Goal: Contribute content: Contribute content

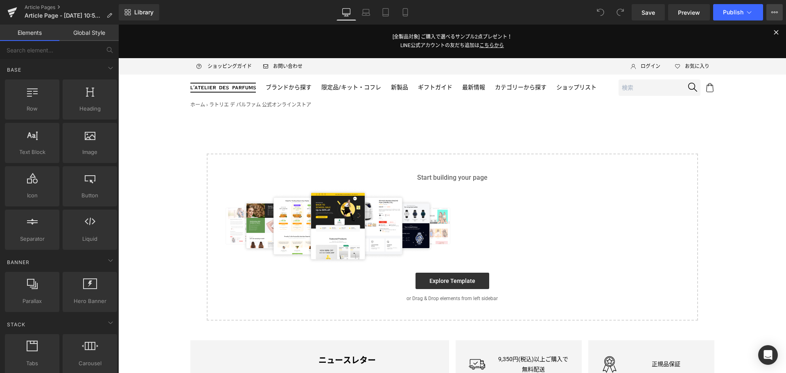
click at [780, 7] on button "View Live Page View with current Template Save Template to Library Schedule Pub…" at bounding box center [774, 12] width 16 height 16
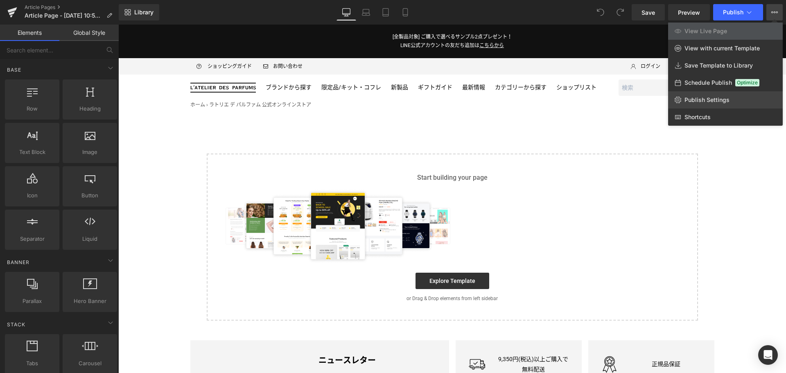
click at [739, 96] on link "Publish Settings" at bounding box center [725, 99] width 115 height 17
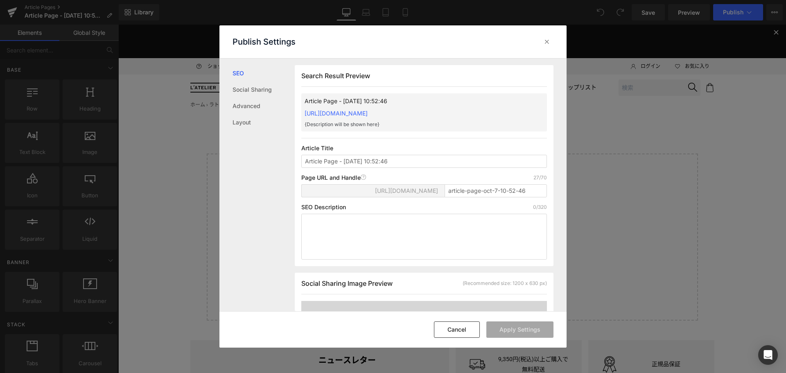
scroll to position [0, 0]
drag, startPoint x: 397, startPoint y: 163, endPoint x: 301, endPoint y: 169, distance: 96.3
click at [301, 169] on div "Search Result Preview Article Page - [DATE] 10:52:46 [URL][DOMAIN_NAME] {Descri…" at bounding box center [424, 165] width 259 height 201
type input "COACH GOLD PARF ニュース"
type input "goldparfum-2510"
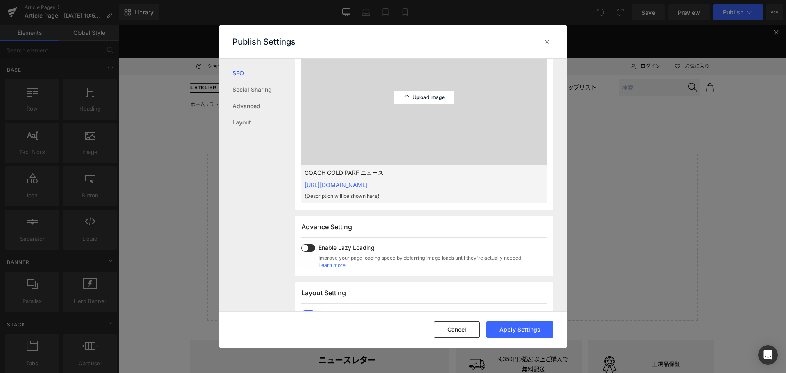
scroll to position [0, 0]
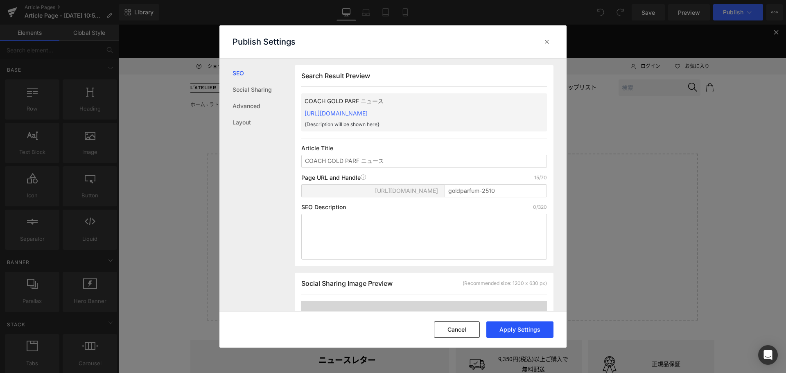
click at [513, 337] on button "Apply Settings" at bounding box center [519, 329] width 67 height 16
click at [545, 41] on icon at bounding box center [547, 42] width 8 height 8
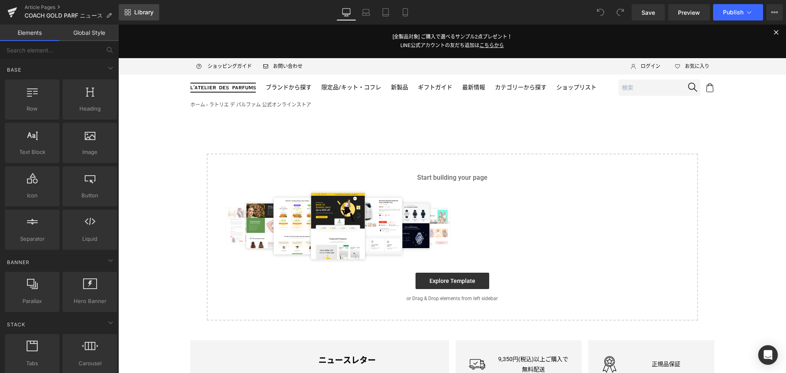
click at [137, 11] on span "Library" at bounding box center [143, 12] width 19 height 7
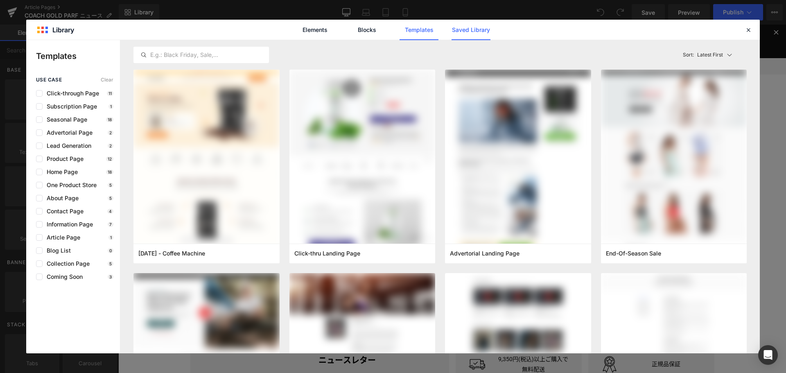
click at [458, 31] on link "Saved Library" at bounding box center [470, 30] width 39 height 20
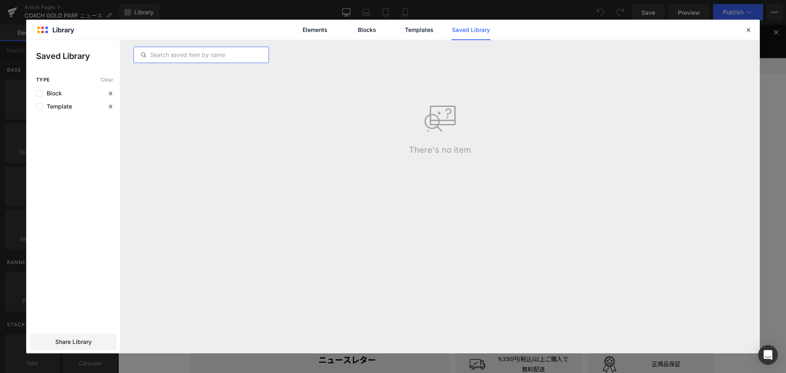
click at [238, 52] on input "text" at bounding box center [201, 55] width 135 height 10
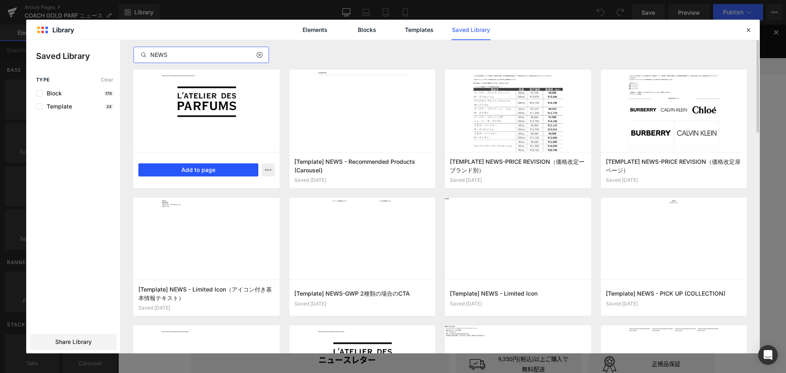
type input "NEWS"
click at [228, 165] on button "Add to page" at bounding box center [198, 169] width 120 height 13
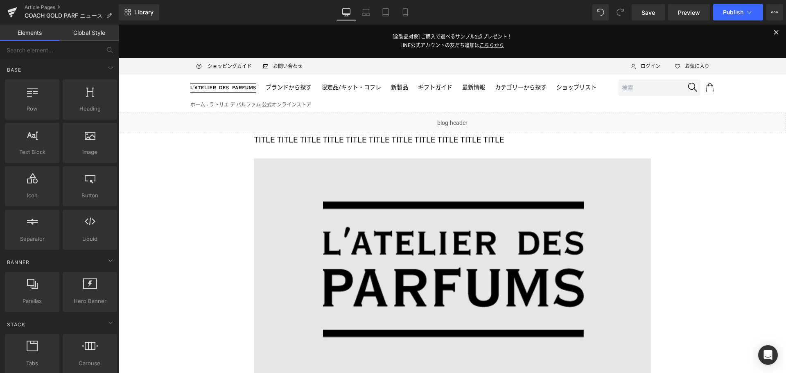
click at [377, 223] on img at bounding box center [452, 269] width 397 height 223
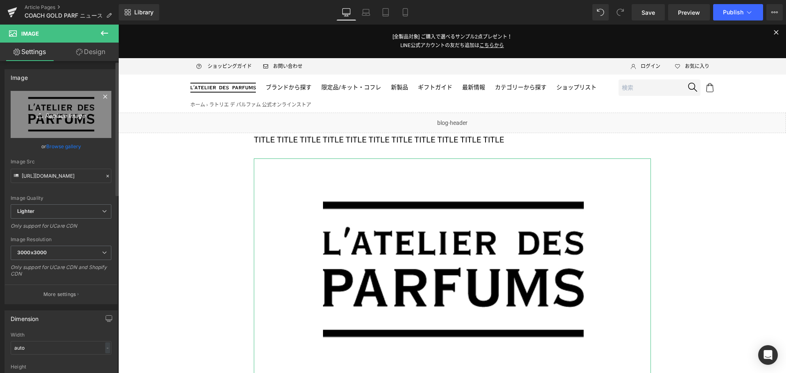
click at [69, 112] on icon "Replace Image" at bounding box center [60, 114] width 65 height 10
type input "C:\fakepath\CCH-GOLD KV-Bottle-1200x675.jpg"
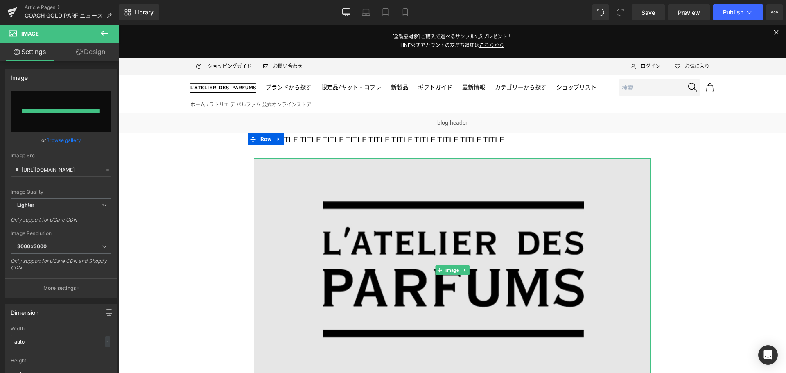
type input "[URL][DOMAIN_NAME]"
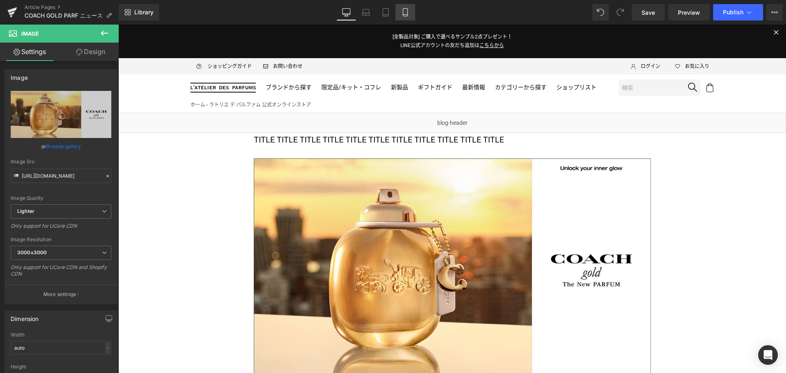
click at [405, 9] on icon at bounding box center [405, 12] width 8 height 8
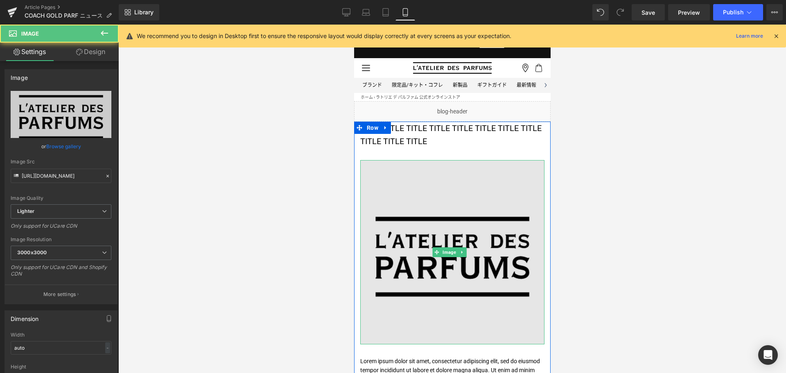
click at [426, 218] on img at bounding box center [452, 252] width 184 height 184
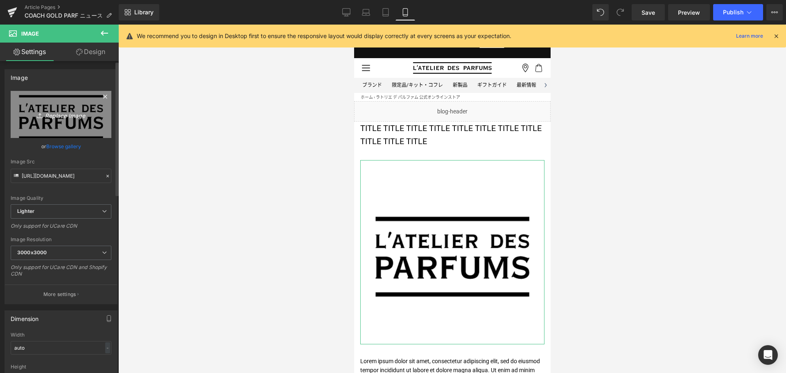
click at [65, 109] on icon "Replace Image" at bounding box center [60, 114] width 65 height 10
type input "C:\fakepath\CCH-GOLD KV-Bottle-1080x1080.JPEG"
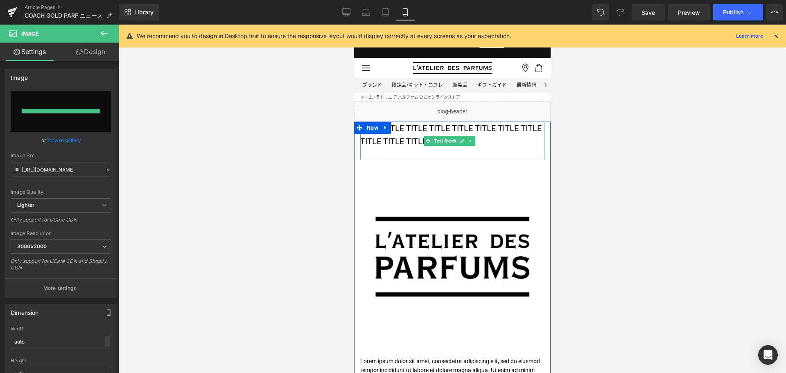
type input "[URL][DOMAIN_NAME]"
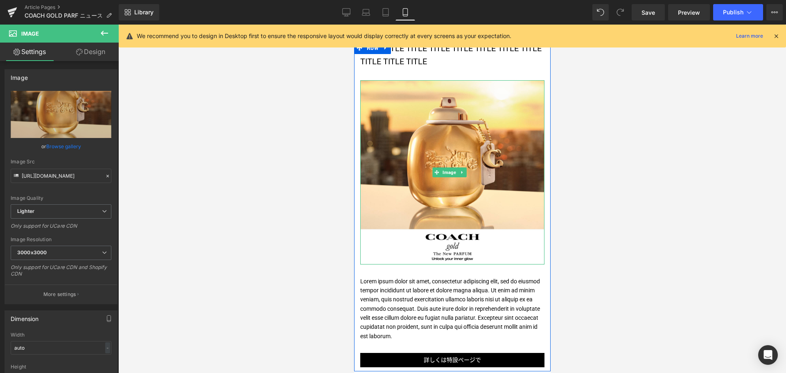
scroll to position [80, 0]
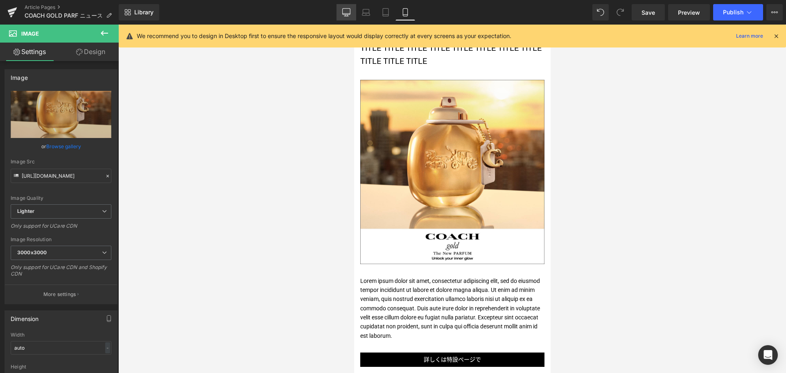
click at [346, 14] on icon at bounding box center [347, 14] width 8 height 0
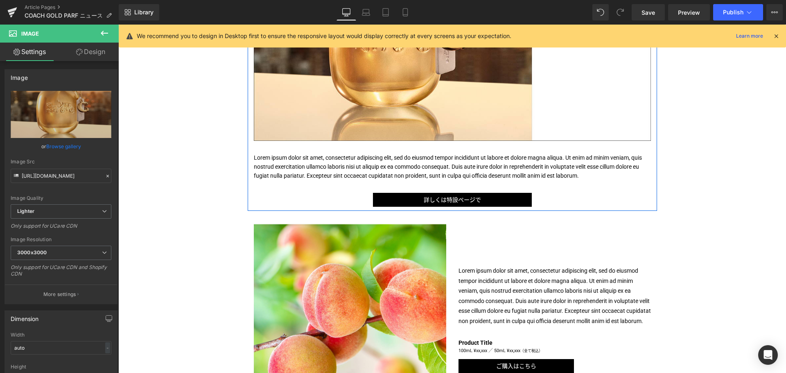
scroll to position [241, 0]
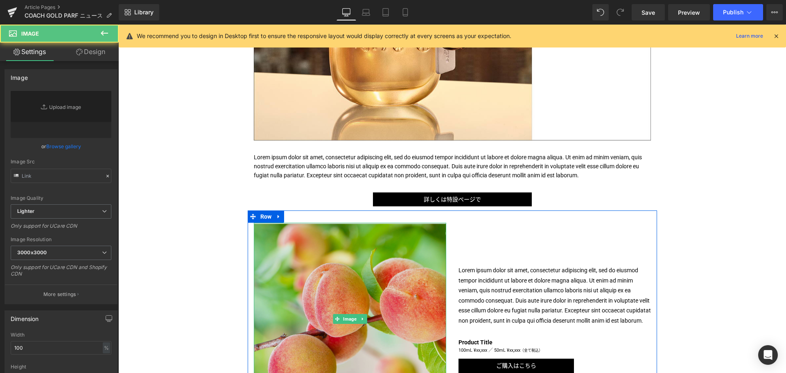
click at [356, 286] on img at bounding box center [350, 319] width 192 height 192
type input "[URL][DOMAIN_NAME]"
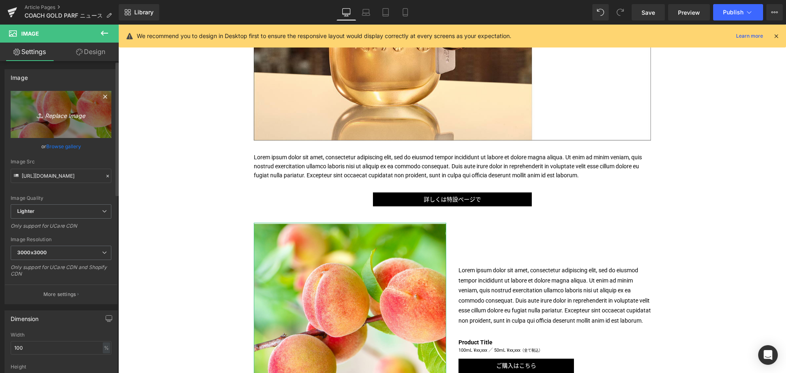
click at [63, 104] on link "Replace Image" at bounding box center [61, 114] width 101 height 47
type input "C:\fakepath\CCH-GOLD-CPS-GoldenHour-1080x1080.jpg"
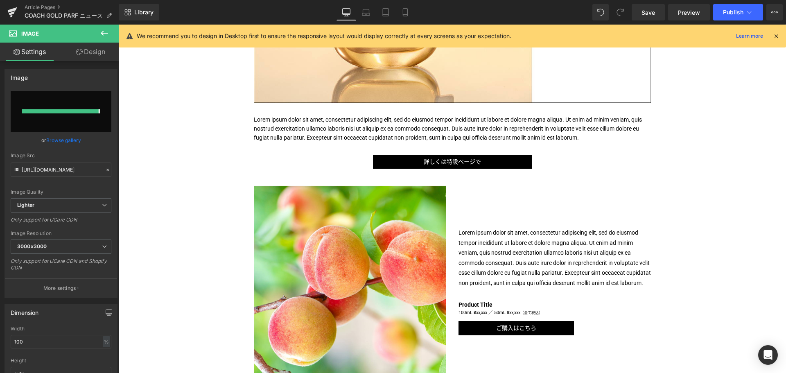
type input "[URL][DOMAIN_NAME]"
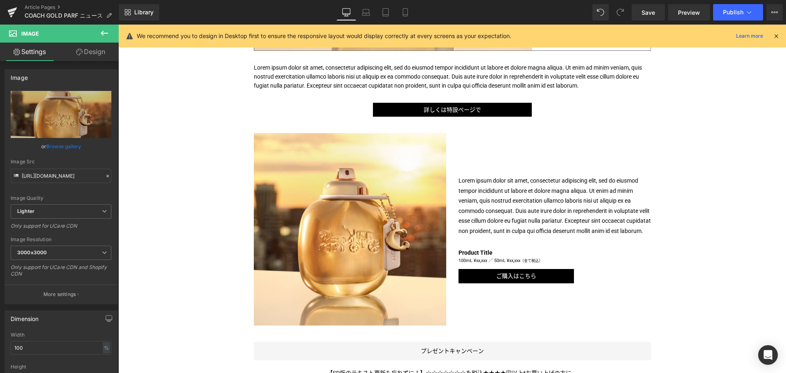
scroll to position [348, 0]
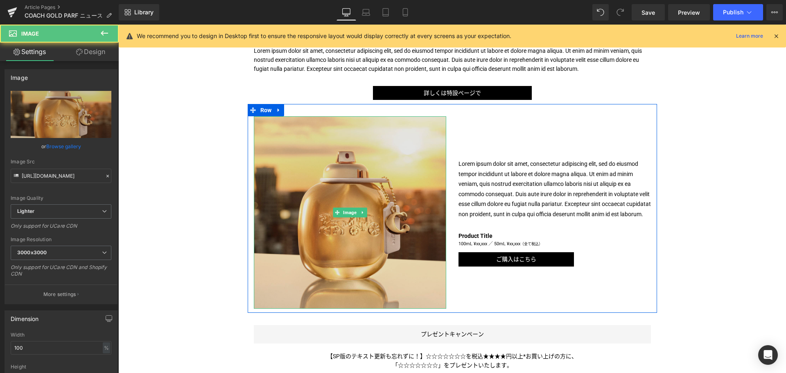
click at [329, 266] on img at bounding box center [350, 212] width 192 height 192
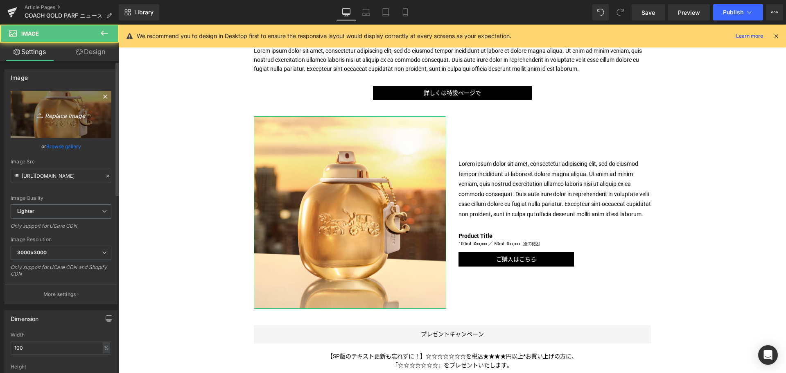
click at [52, 132] on link "Replace Image" at bounding box center [61, 114] width 101 height 47
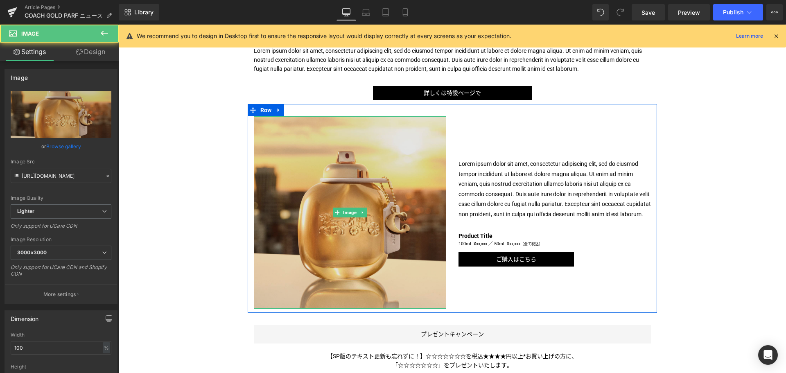
click at [304, 175] on img at bounding box center [350, 212] width 192 height 192
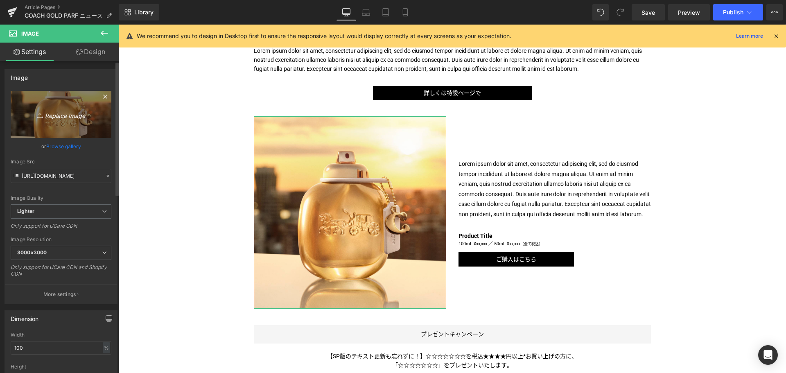
click at [59, 113] on icon "Replace Image" at bounding box center [60, 114] width 65 height 10
type input "C:\fakepath\CCH-GOLD-CPS-City-1080x1080.jpg"
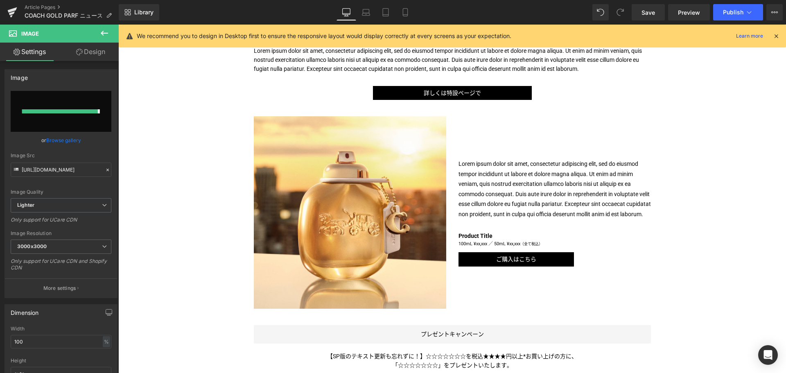
type input "[URL][DOMAIN_NAME]"
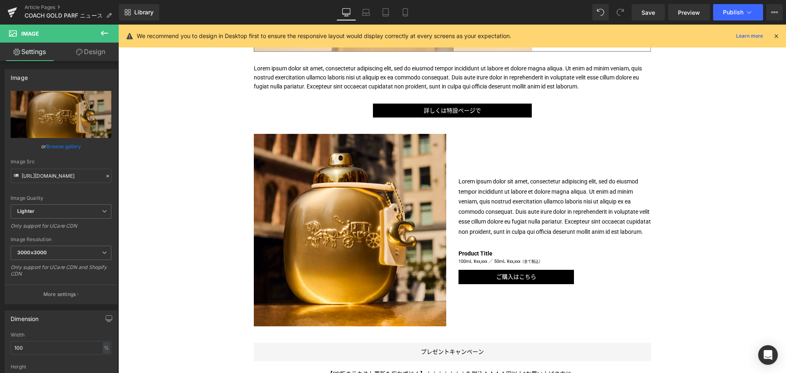
scroll to position [330, 0]
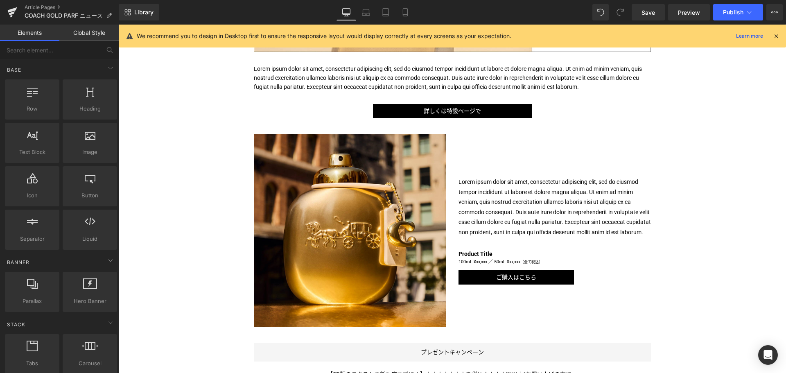
click at [143, 175] on div "Liquid TITLE TITLE TITLE TITLE TITLE TITLE TITLE TITLE TITLE TITLE TITLE Text B…" at bounding box center [451, 246] width 667 height 927
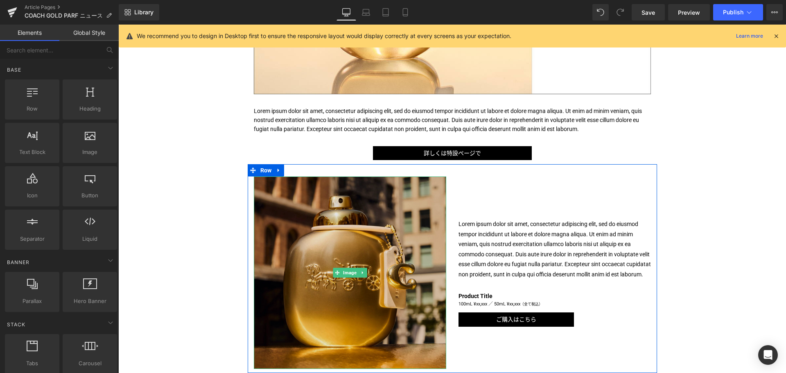
scroll to position [288, 0]
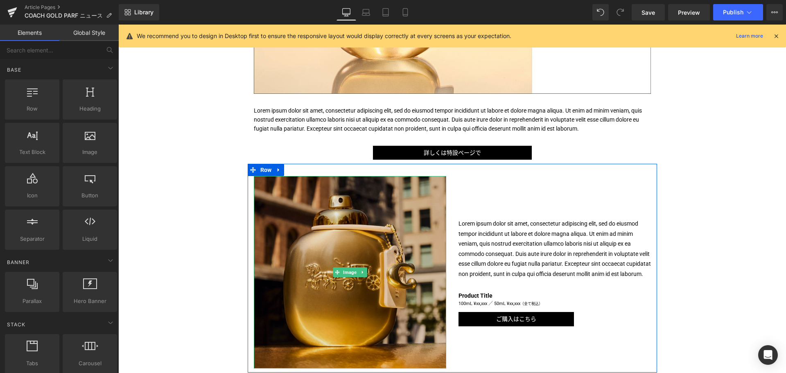
click at [339, 280] on img at bounding box center [350, 272] width 192 height 192
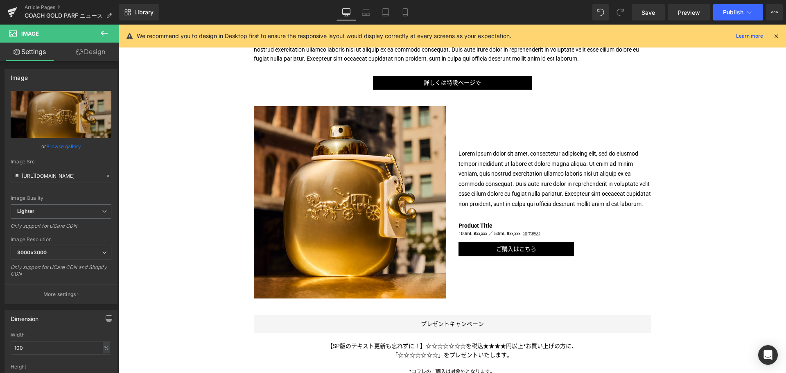
scroll to position [321, 0]
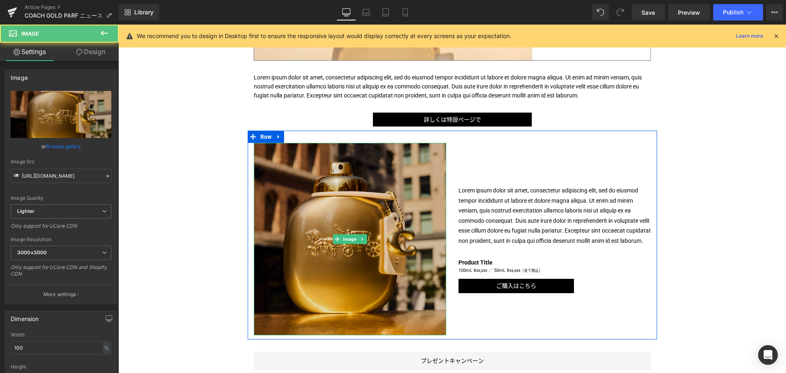
click at [370, 223] on img at bounding box center [350, 239] width 192 height 192
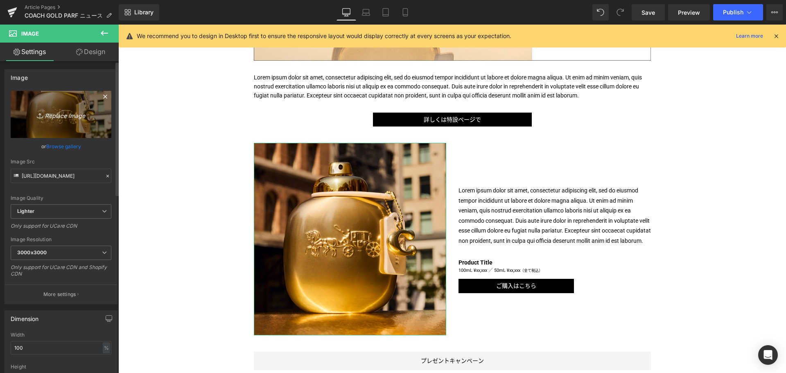
click at [54, 115] on icon "Replace Image" at bounding box center [60, 114] width 65 height 10
type input "C:\fakepath\CCH-GOLD-CPS-Ingredients-1200x1200.jpg"
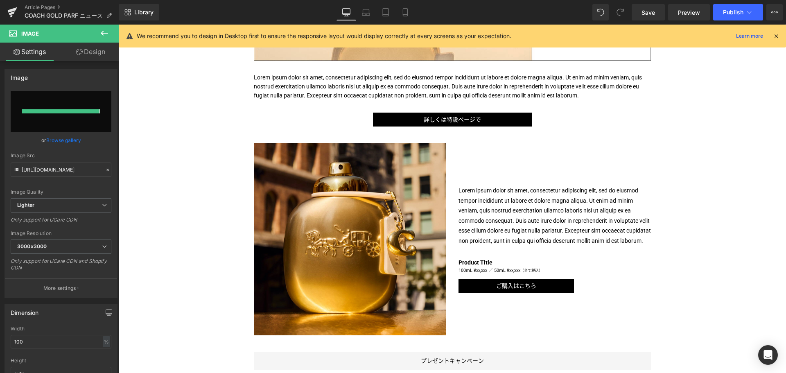
type input "[URL][DOMAIN_NAME]"
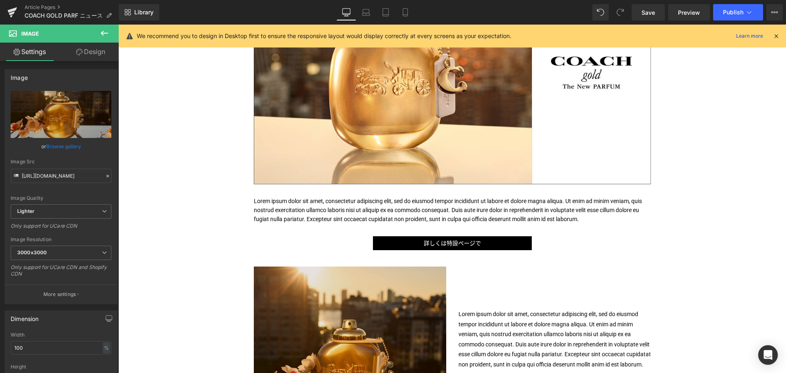
scroll to position [197, 0]
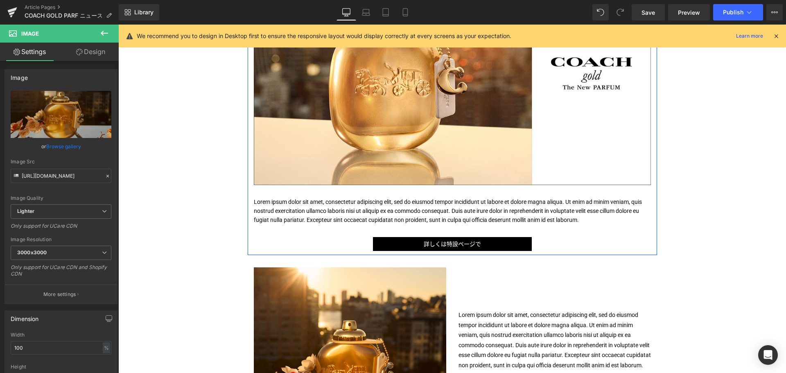
click at [313, 204] on p "Lorem ipsum dolor sit amet, consectetur adipiscing elit, sed do eiusmod tempor …" at bounding box center [452, 210] width 397 height 27
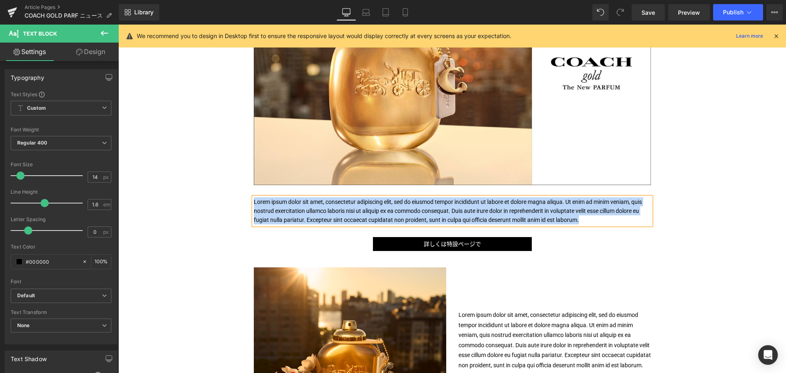
click at [313, 204] on p "Lorem ipsum dolor sit amet, consectetur adipiscing elit, sed do eiusmod tempor …" at bounding box center [452, 210] width 397 height 27
paste div
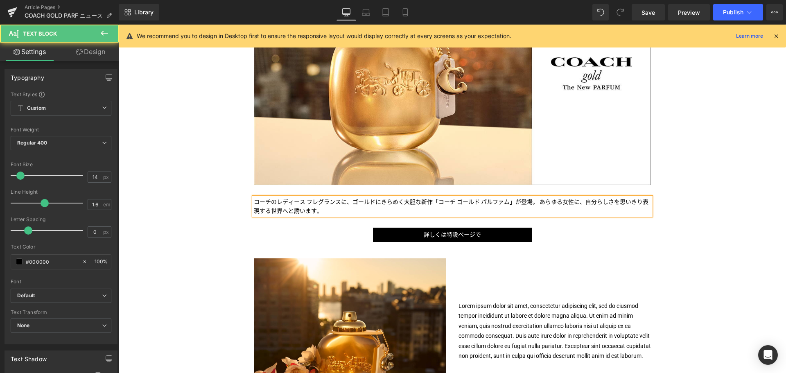
click at [522, 202] on p "コーチのレディース フレグランスに、ゴールドにきらめく大胆な新作「コーチ ゴールド パルファム」が登場。 あらゆる女性に、自分らしさを思いきり表現する世界へと…" at bounding box center [452, 206] width 397 height 18
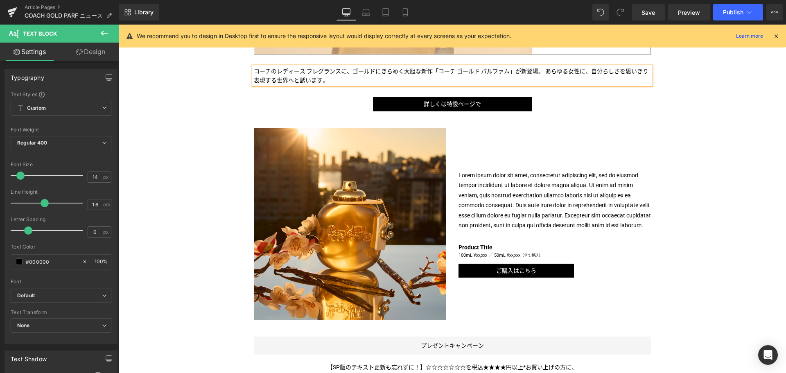
scroll to position [328, 0]
click at [562, 201] on div "Lorem ipsum dolor sit amet, consectetur adipiscing elit, sed do eiusmod tempor …" at bounding box center [554, 200] width 192 height 60
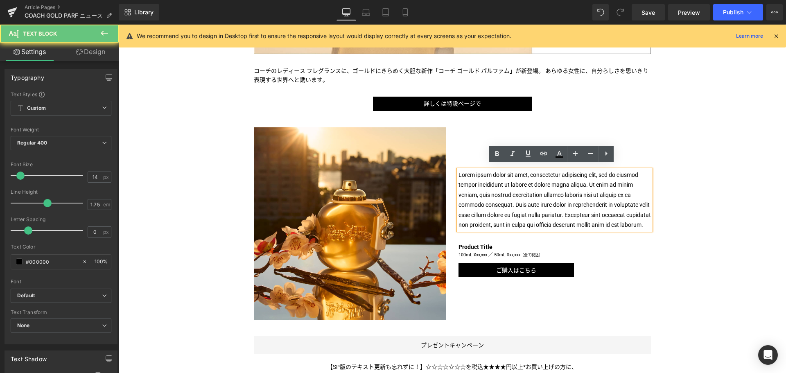
click at [539, 199] on p "Lorem ipsum dolor sit amet, consectetur adipiscing elit, sed do eiusmod tempor …" at bounding box center [554, 200] width 192 height 60
click at [483, 185] on p "Lorem ipsum dolor sit amet, consectetur adipiscing elit, sed do eiusmod tempor …" at bounding box center [554, 200] width 192 height 60
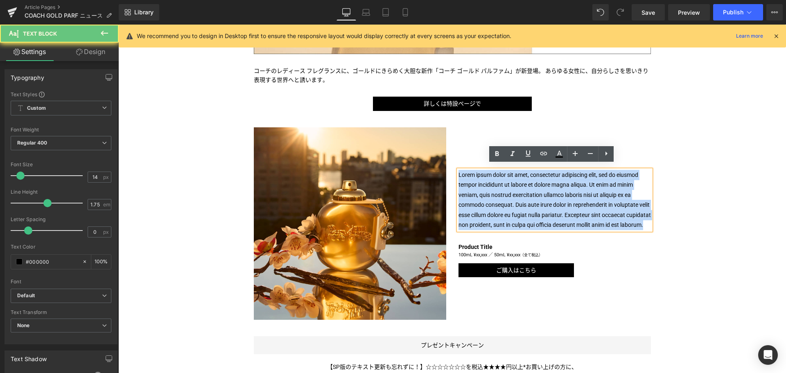
click at [483, 185] on p "Lorem ipsum dolor sit amet, consectetur adipiscing elit, sed do eiusmod tempor …" at bounding box center [554, 200] width 192 height 60
paste div
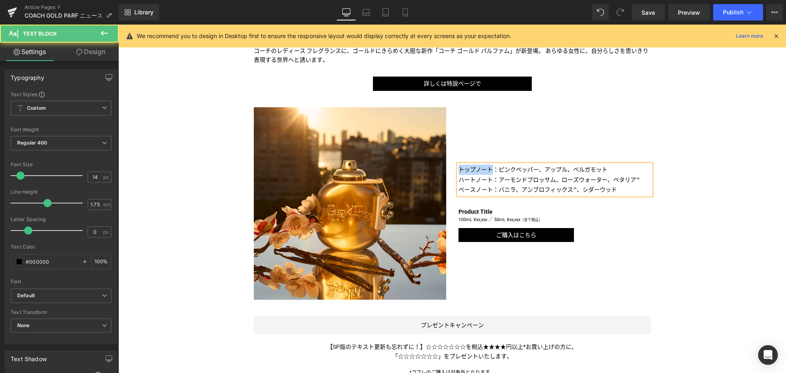
drag, startPoint x: 491, startPoint y: 169, endPoint x: 457, endPoint y: 168, distance: 34.0
click at [458, 168] on p "トップノート：ピンクペッパー、アップル、ベルガモット" at bounding box center [554, 170] width 192 height 10
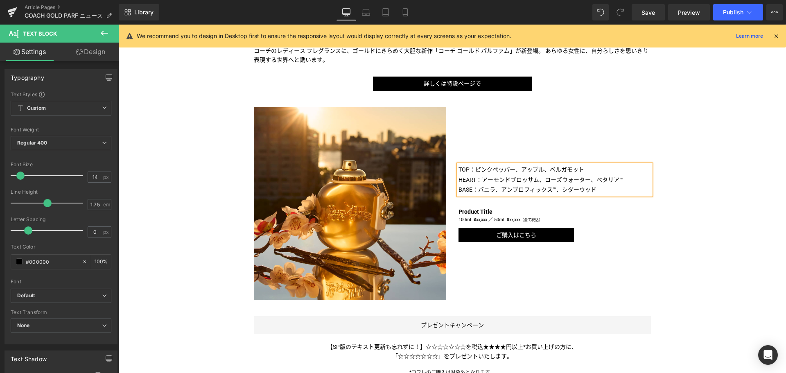
click at [529, 140] on div "TOP：ピンクペッパー、アップル、ベルガモット HEART：アーモンドブロッサム、ローズウォーター、ペタリア™ BASE：バニラ、アンブロフィックス™、シ…" at bounding box center [554, 203] width 205 height 192
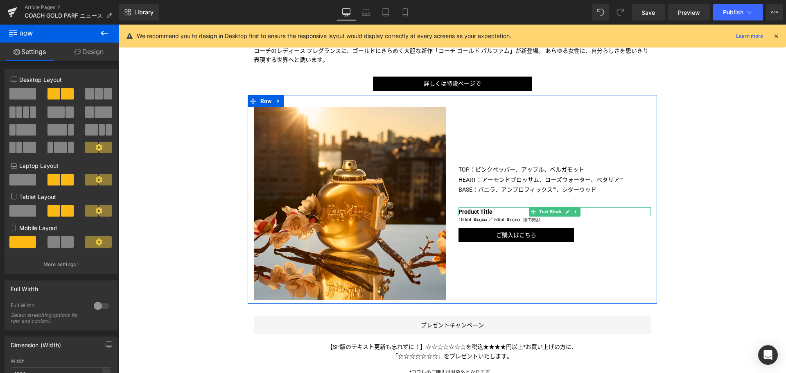
click at [482, 211] on b "Product Title" at bounding box center [475, 211] width 34 height 7
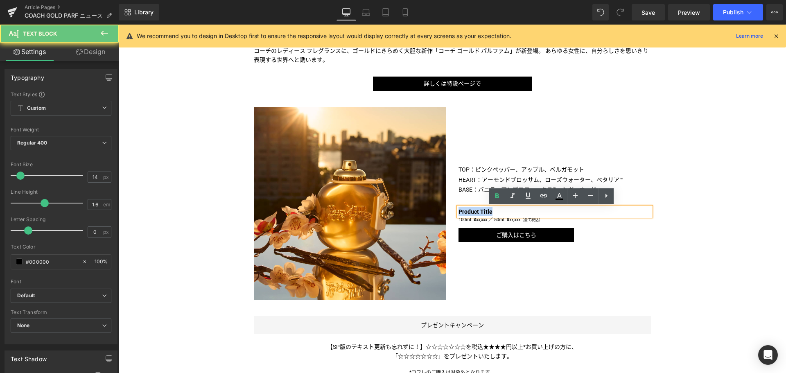
click at [482, 211] on b "Product Title" at bounding box center [475, 211] width 34 height 7
paste div
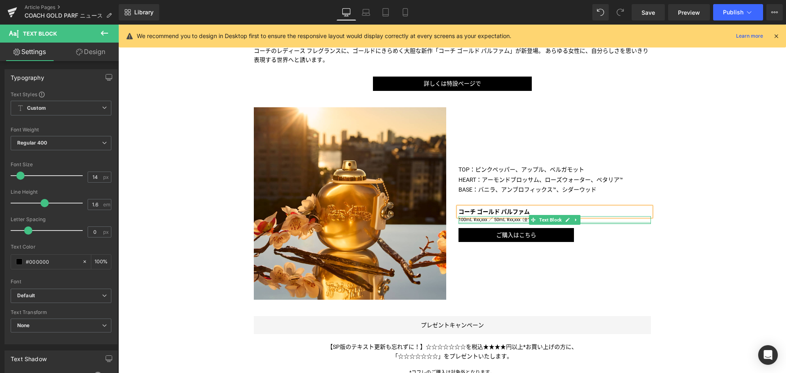
click at [476, 222] on div at bounding box center [554, 223] width 192 height 2
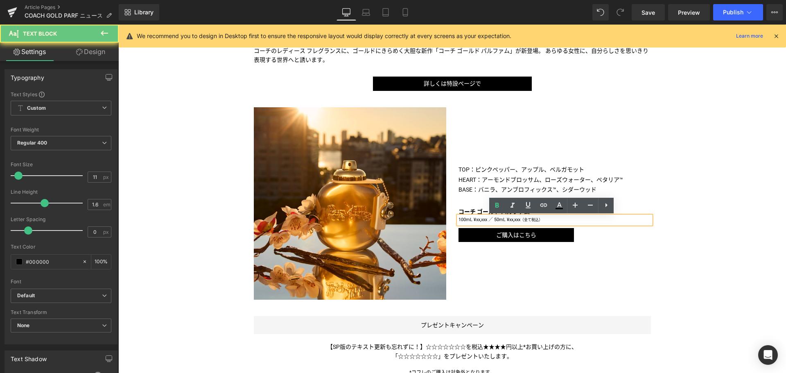
click at [476, 222] on p "100mL ¥xx,xxx ／ 50mL ¥xx,xxx （全て税込）" at bounding box center [554, 220] width 192 height 8
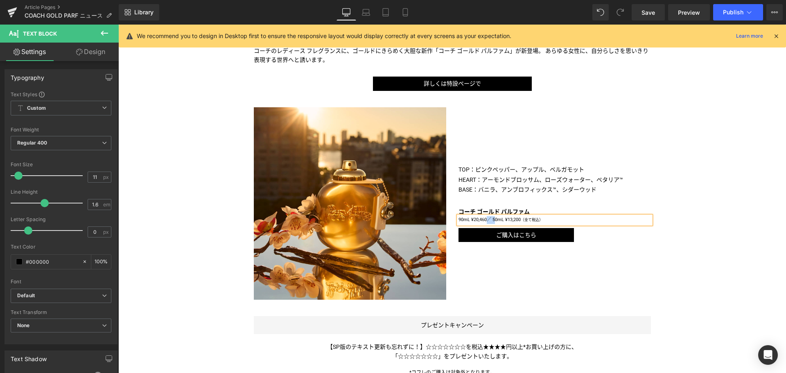
copy span "／"
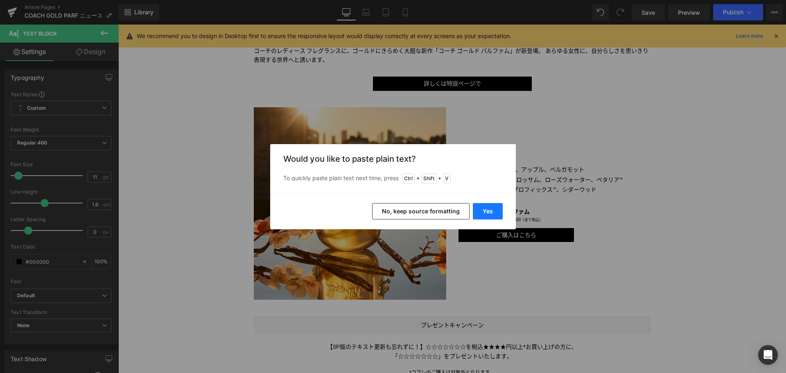
click at [489, 211] on button "Yes" at bounding box center [488, 211] width 30 height 16
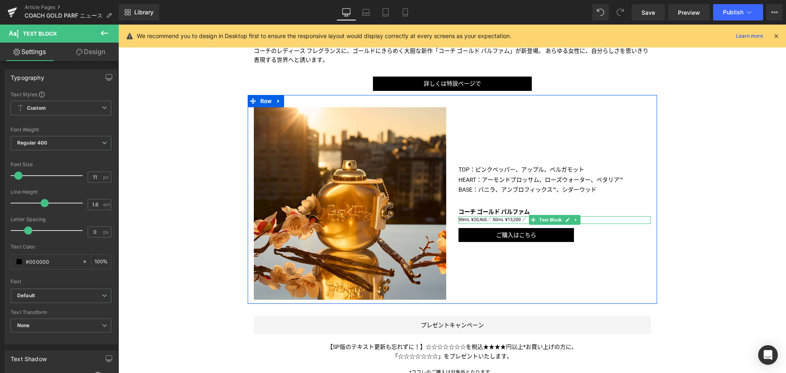
click at [521, 220] on span "／ 50mL ¥13,200 ／" at bounding box center [507, 219] width 40 height 5
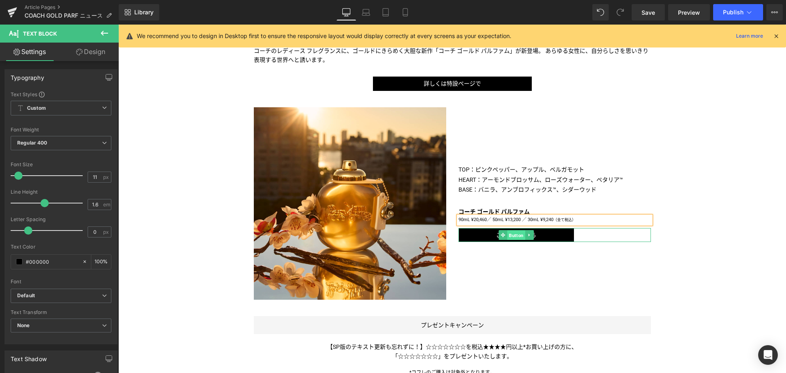
click at [513, 234] on span "Button" at bounding box center [516, 235] width 18 height 10
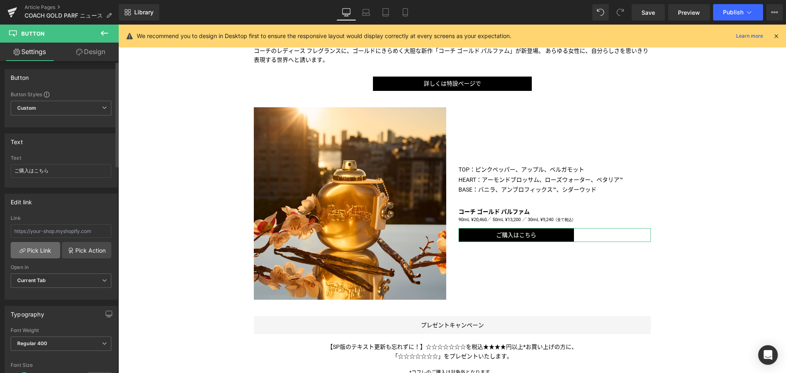
click at [42, 250] on link "Pick Link" at bounding box center [36, 250] width 50 height 16
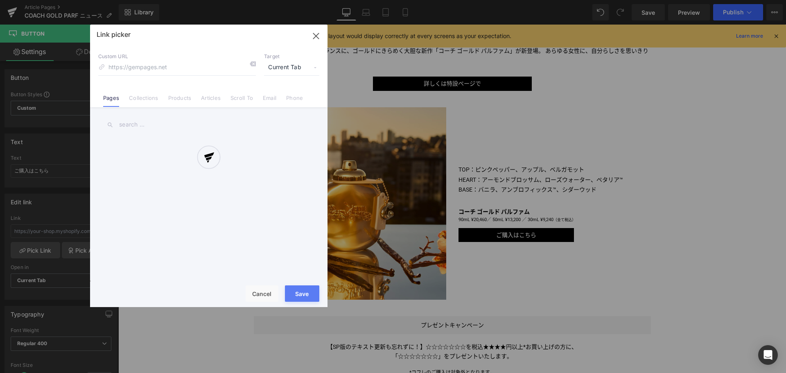
click at [183, 99] on div at bounding box center [208, 166] width 237 height 282
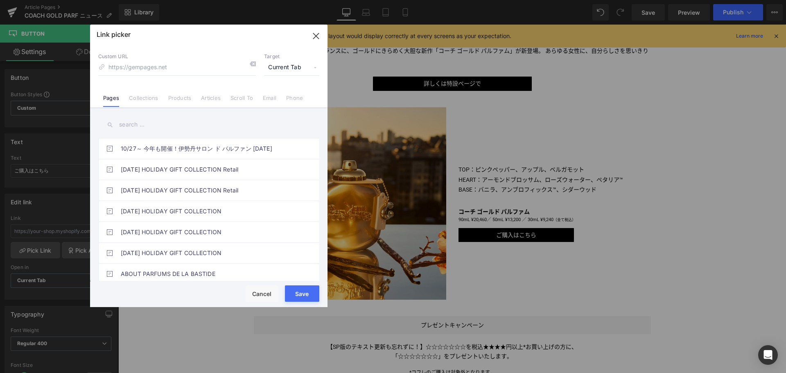
click at [182, 98] on link "Products" at bounding box center [179, 101] width 23 height 12
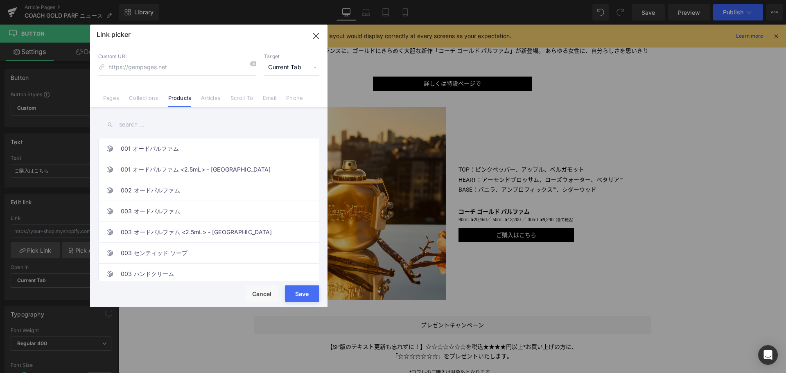
click at [153, 121] on input "text" at bounding box center [208, 124] width 221 height 18
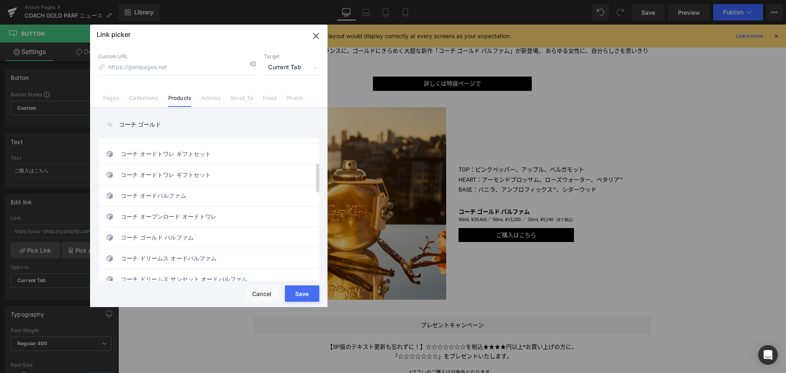
scroll to position [120, 0]
type input "コーチ ゴールド"
click at [194, 237] on link "コーチ ゴールド パルファム" at bounding box center [211, 237] width 180 height 20
type input "/products/coach-gold-parfum-spray"
click at [304, 291] on button "Save" at bounding box center [302, 293] width 34 height 16
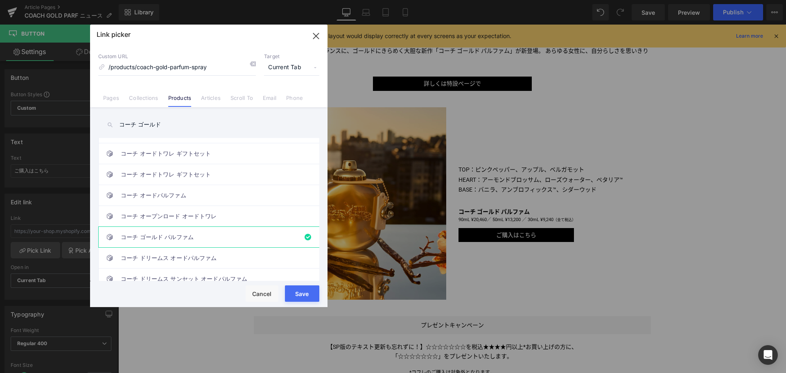
type input "/products/coach-gold-parfum-spray"
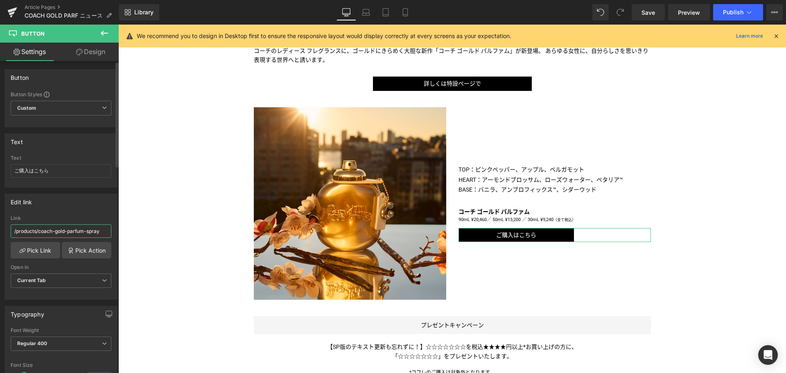
click at [81, 230] on input "/products/coach-gold-parfum-spray" at bounding box center [61, 231] width 101 height 14
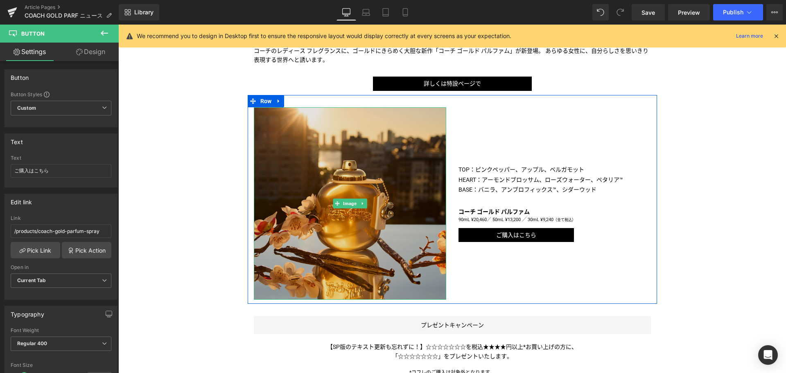
click at [344, 204] on span "Image" at bounding box center [349, 203] width 17 height 10
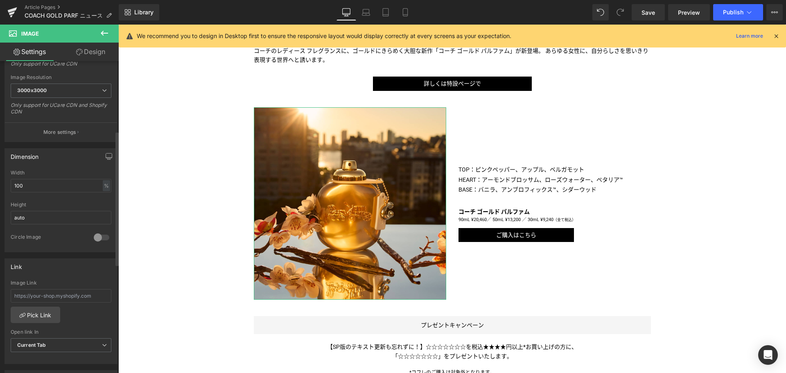
scroll to position [162, 0]
click at [63, 290] on input "text" at bounding box center [61, 296] width 101 height 14
paste input "/products/coach-gold-parfum-spray"
type input "/products/coach-gold-parfum-spray"
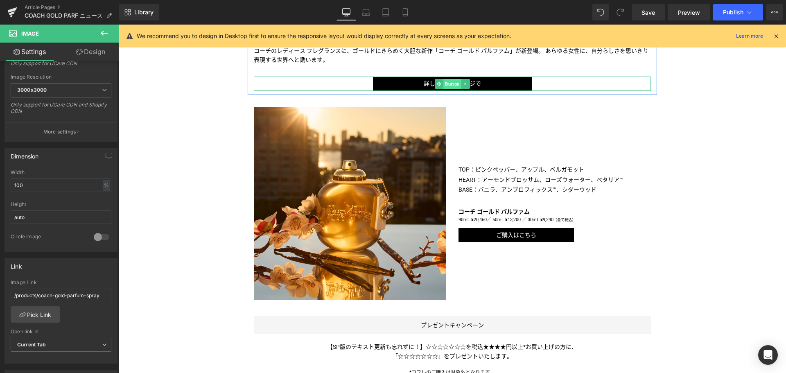
click at [443, 81] on span "Button" at bounding box center [452, 84] width 18 height 10
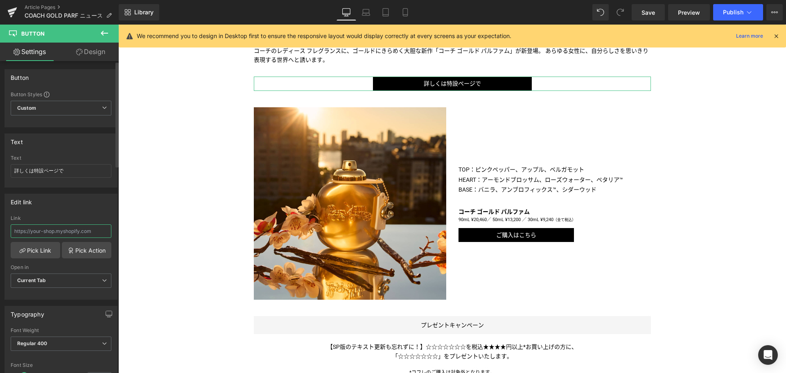
paste input "/pages/coach-gold-parfum"
click at [59, 232] on input "text" at bounding box center [61, 231] width 101 height 14
type input "/pages/coach-gold-parfum"
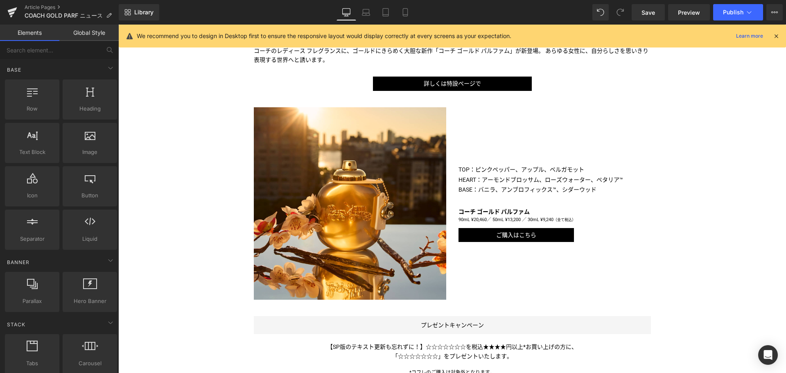
click at [190, 219] on div "Liquid TITLE TITLE TITLE TITLE TITLE TITLE TITLE TITLE TITLE TITLE TITLE Text B…" at bounding box center [451, 224] width 667 height 918
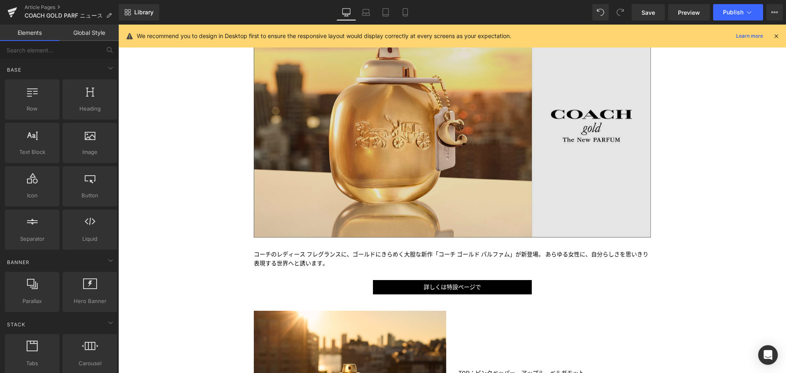
scroll to position [144, 0]
click at [442, 147] on img at bounding box center [452, 125] width 397 height 223
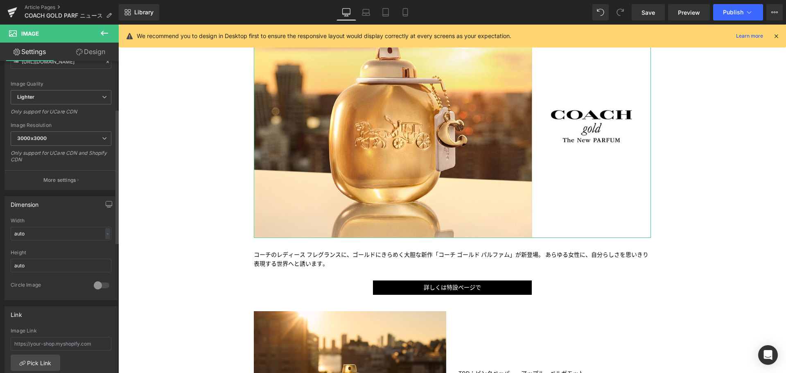
scroll to position [115, 0]
paste input "/pages/coach-gold-parfum"
click at [49, 341] on input "text" at bounding box center [61, 343] width 101 height 14
type input "/pages/coach-gold-parfum"
click at [402, 8] on icon at bounding box center [405, 12] width 8 height 8
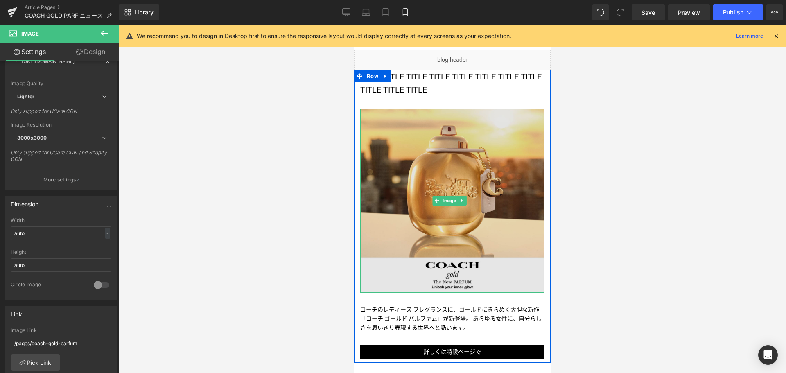
scroll to position [95, 0]
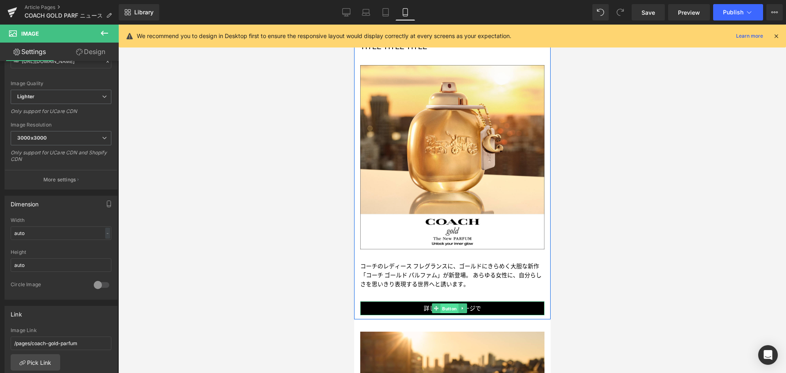
click at [446, 304] on span "Button" at bounding box center [449, 309] width 18 height 10
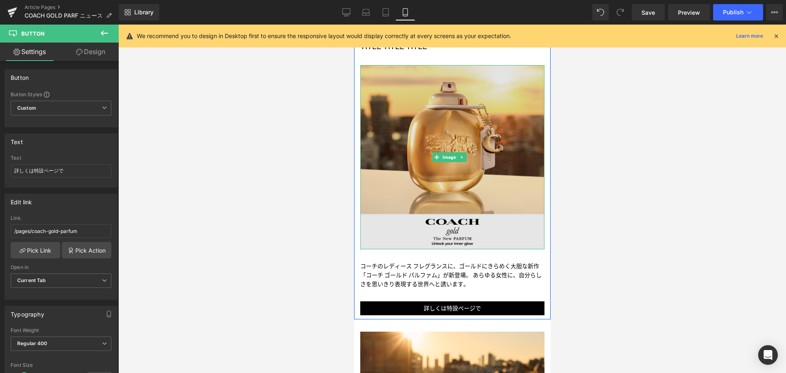
click at [451, 171] on img at bounding box center [452, 157] width 184 height 184
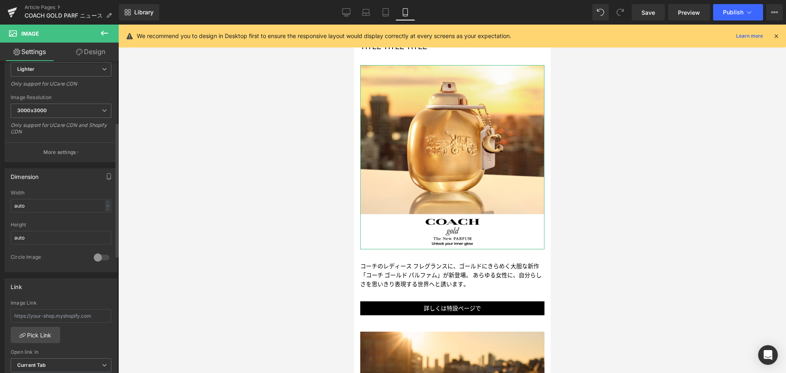
scroll to position [142, 0]
click at [48, 312] on input "text" at bounding box center [61, 316] width 101 height 14
paste input "/pages/coach-gold-parfum"
click at [48, 312] on input "/pages/coach-gold-parfum" at bounding box center [61, 316] width 101 height 14
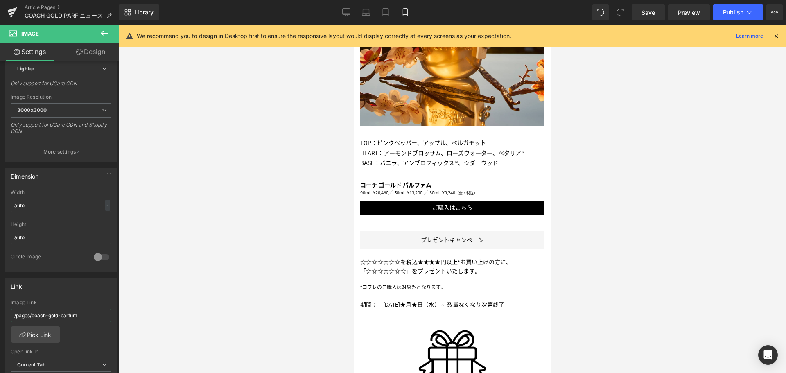
scroll to position [485, 0]
type input "/pages/coach-gold-parfum"
click at [340, 15] on link "Desktop" at bounding box center [346, 12] width 20 height 16
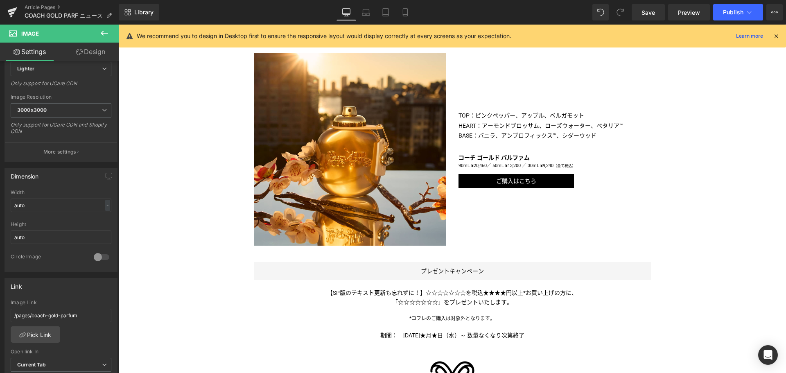
scroll to position [413, 0]
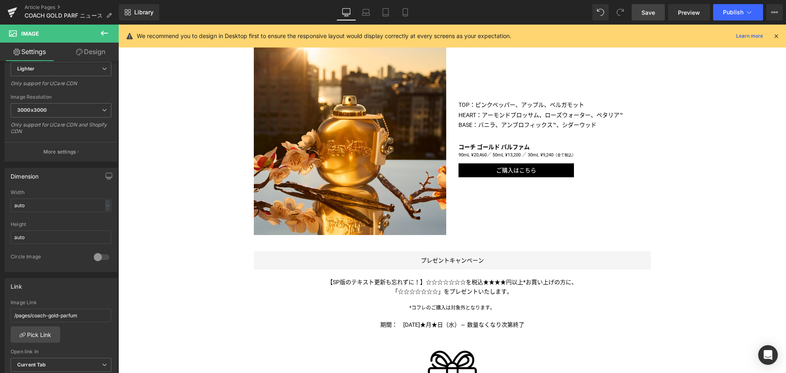
click at [644, 11] on span "Save" at bounding box center [648, 12] width 14 height 9
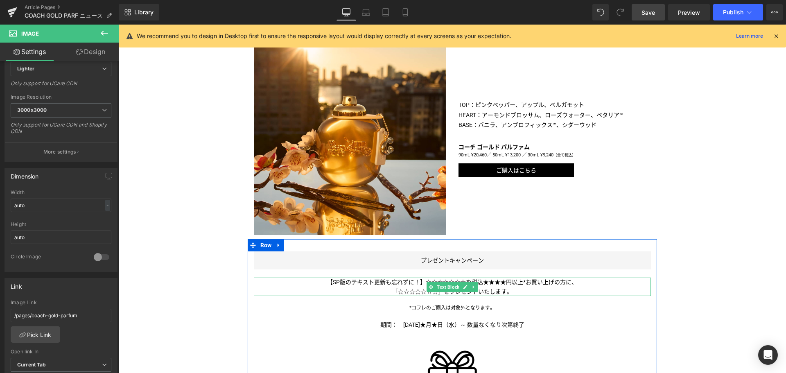
click at [505, 285] on span "【SP版のテキスト更新も忘れずに！】☆☆☆☆☆☆☆を税込★★★★円以上*お買い上げの方に、" at bounding box center [452, 282] width 250 height 7
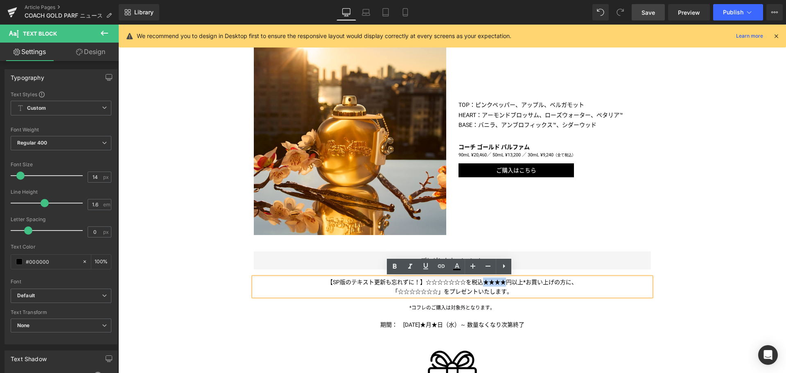
drag, startPoint x: 504, startPoint y: 282, endPoint x: 481, endPoint y: 282, distance: 22.5
click at [481, 282] on span "【SP版のテキスト更新も忘れずに！】☆☆☆☆☆☆☆を税込★★★★円以上*お買い上げの方に、" at bounding box center [452, 282] width 250 height 7
paste div
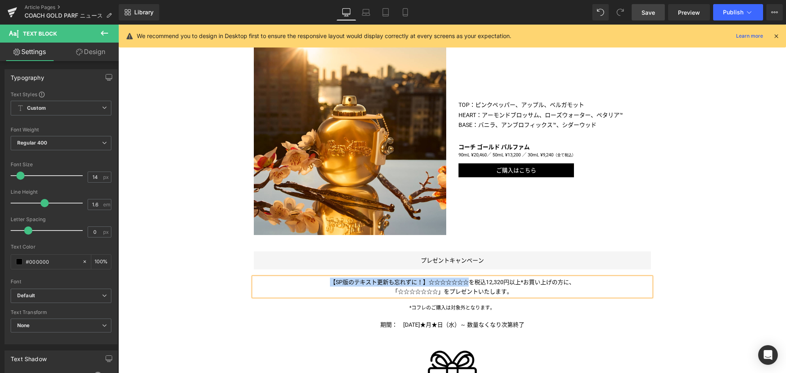
drag, startPoint x: 465, startPoint y: 281, endPoint x: 309, endPoint y: 284, distance: 156.4
click at [309, 284] on p "【SP版のテキスト更新も忘れずに！】☆☆☆☆☆☆☆を税込12,320円以上*お買い上げの方に、" at bounding box center [452, 281] width 397 height 9
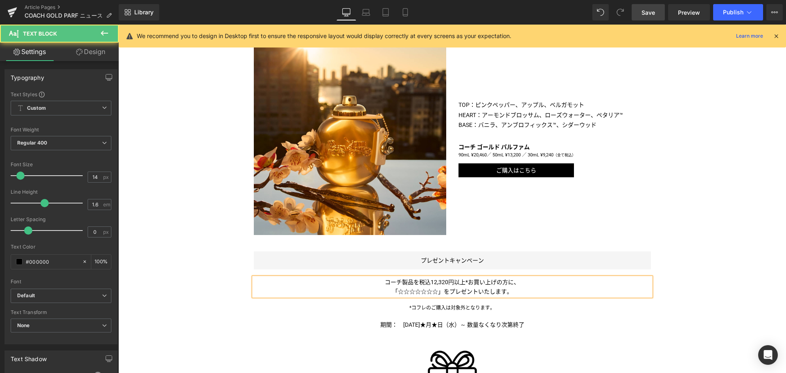
click at [428, 291] on span "「☆☆☆☆☆☆☆" at bounding box center [415, 291] width 46 height 7
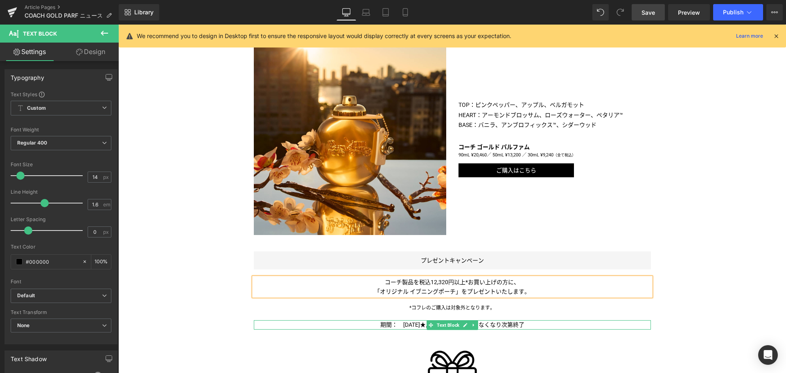
click at [421, 323] on span "期間：　[DATE]★月★日（水）～ 数量なくなり次第終了" at bounding box center [452, 324] width 144 height 7
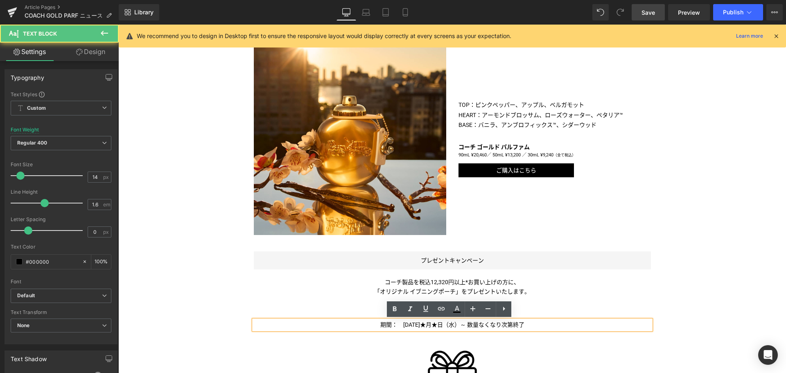
click at [412, 324] on span "期間：　[DATE]★月★日（水）～ 数量なくなり次第終了" at bounding box center [452, 324] width 144 height 7
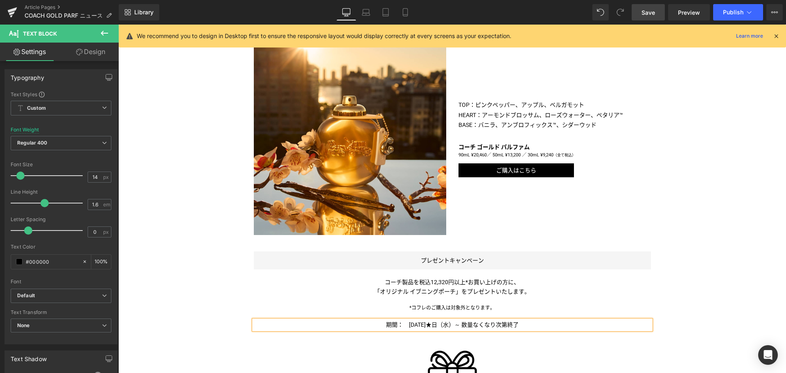
scroll to position [661, 0]
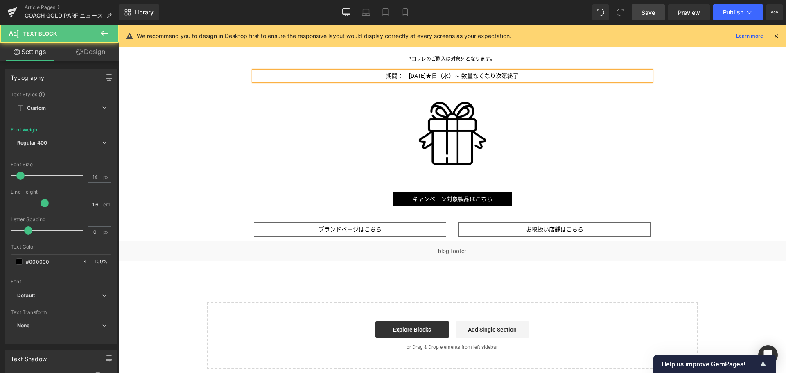
click at [435, 77] on span "期間：　[DATE]★日（水）～ 数量なくなり次第終了" at bounding box center [452, 75] width 133 height 7
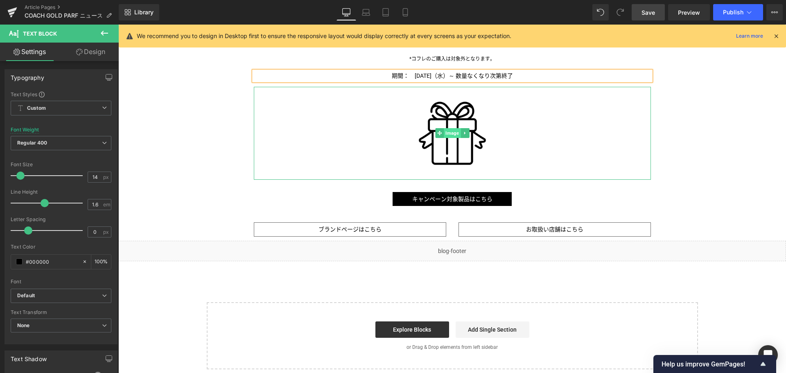
click at [451, 129] on span "Image" at bounding box center [452, 133] width 17 height 10
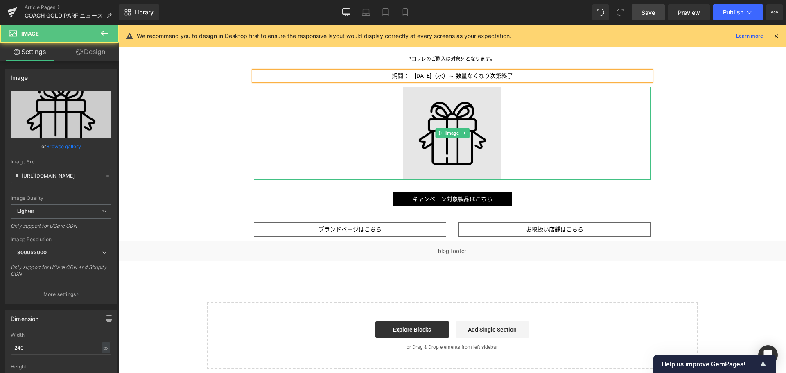
click at [426, 135] on img at bounding box center [452, 133] width 98 height 93
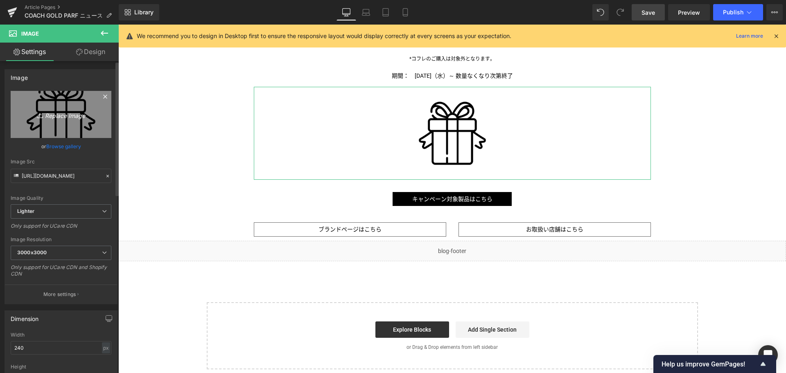
click at [81, 99] on link "Replace Image" at bounding box center [61, 114] width 101 height 47
type input "C:\fakepath\CCH-EVENING_POUCH25-1000x700.jpg"
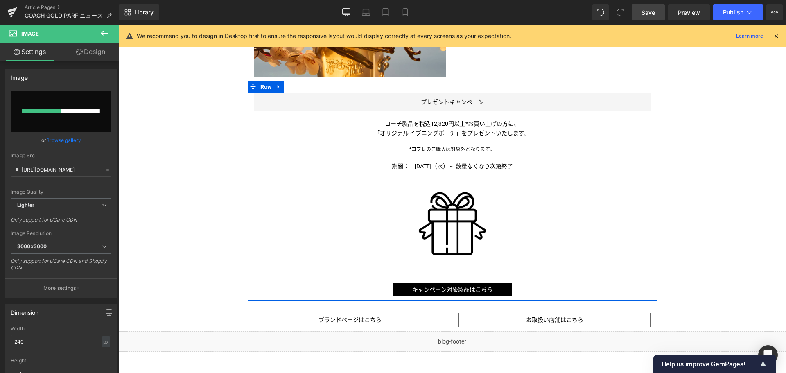
scroll to position [571, 0]
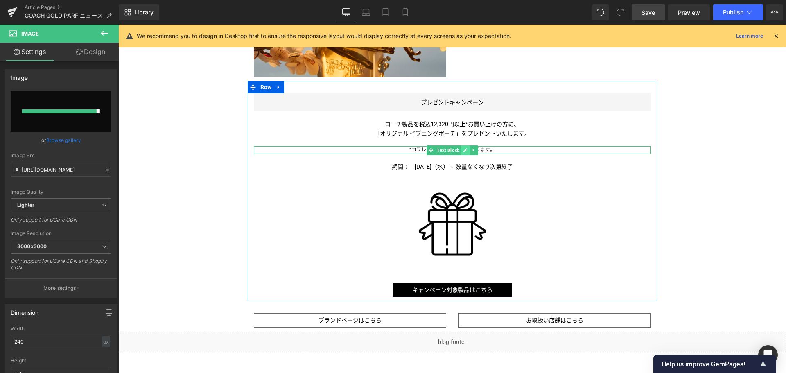
type input "[URL][DOMAIN_NAME]"
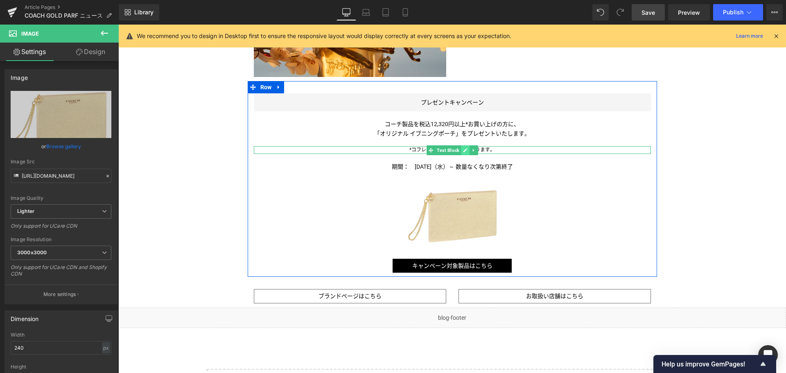
click at [461, 149] on link at bounding box center [465, 150] width 9 height 10
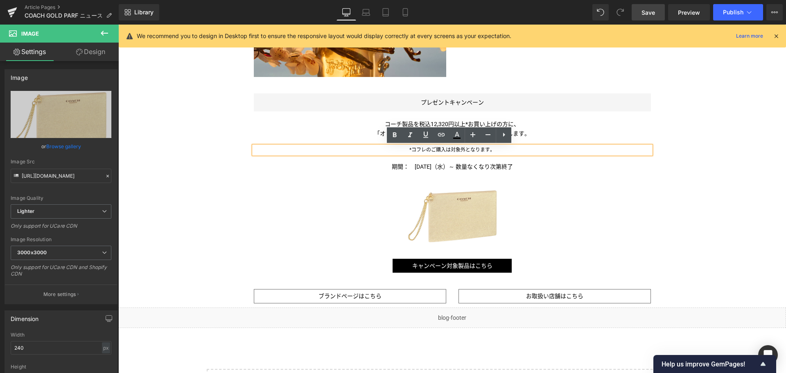
click at [423, 149] on span "*コフレのご購入は対象外となります。" at bounding box center [452, 150] width 86 height 6
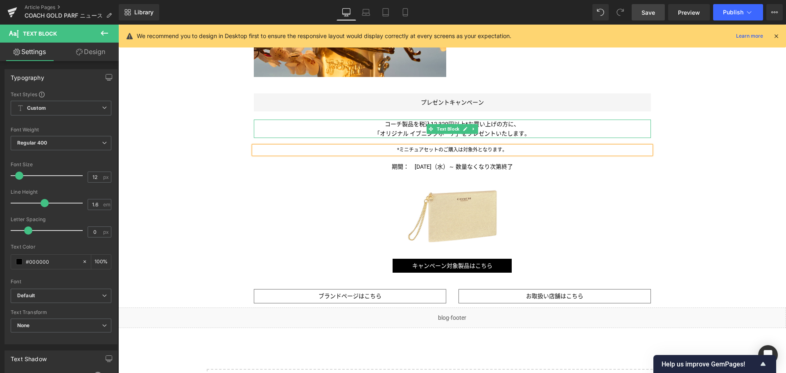
click at [435, 128] on span "Text Block" at bounding box center [448, 129] width 26 height 10
click at [419, 126] on span "コーチ製品を税込12,320円以上*お買い上げの方に、" at bounding box center [452, 124] width 135 height 7
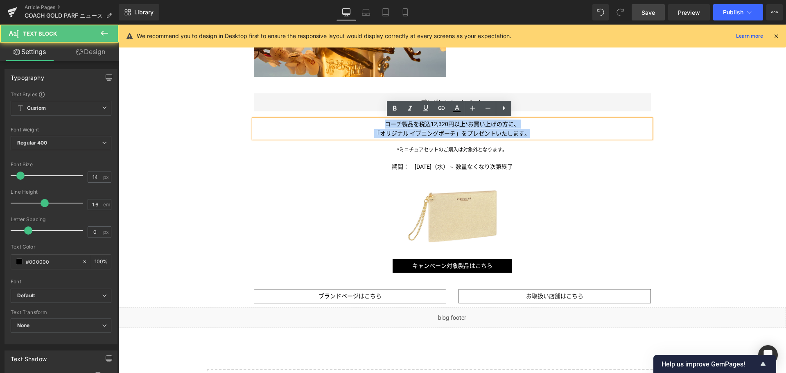
click at [419, 126] on span "コーチ製品を税込12,320円以上*お買い上げの方に、" at bounding box center [452, 124] width 135 height 7
copy div "コーチ製品を税込12,320円以上*お買い上げの方に、 「オリジナル イブニングポーチ 」をプレゼントいたします。"
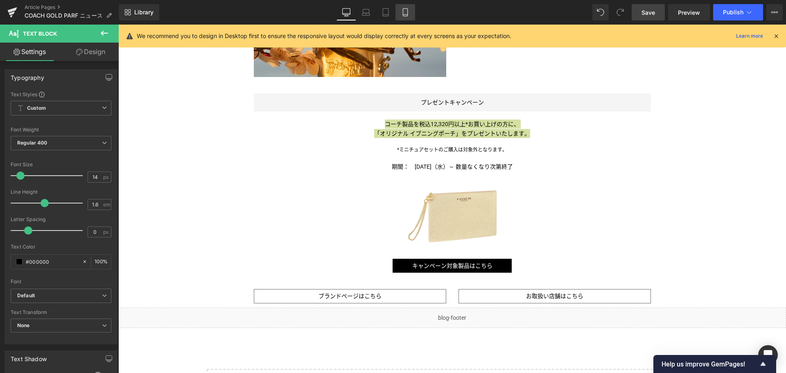
click at [408, 8] on link "Mobile" at bounding box center [405, 12] width 20 height 16
type input "100"
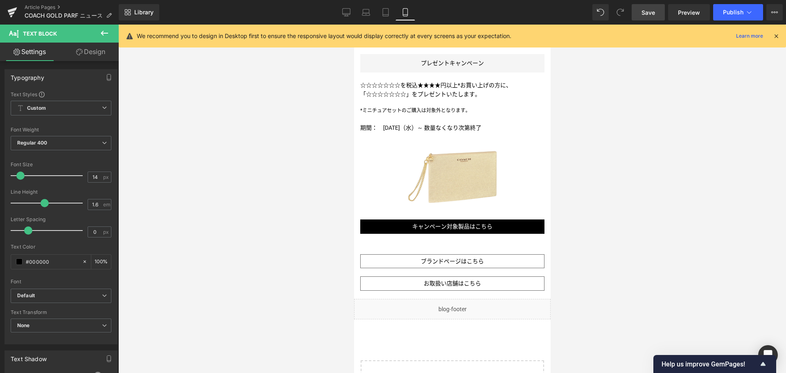
scroll to position [661, 0]
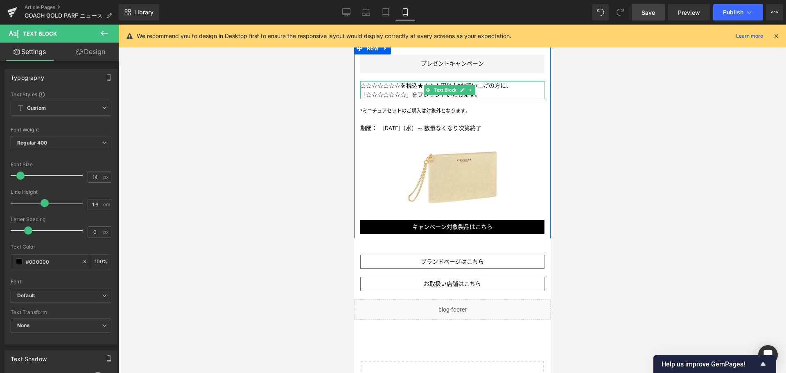
click at [413, 91] on span "」をプレゼントいたします。" at bounding box center [443, 94] width 74 height 7
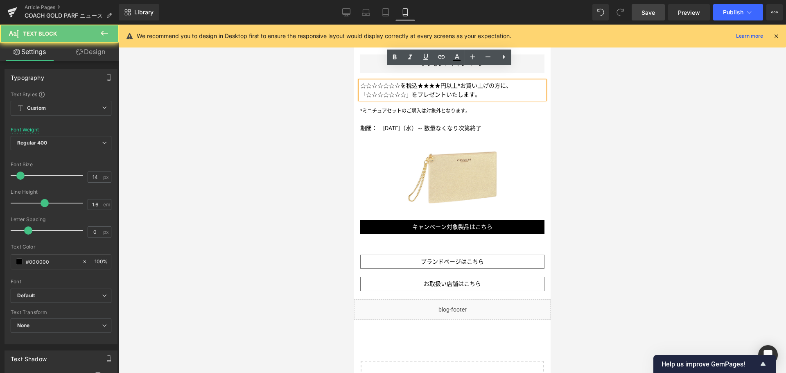
click at [413, 91] on span "」をプレゼントいたします。" at bounding box center [443, 94] width 74 height 7
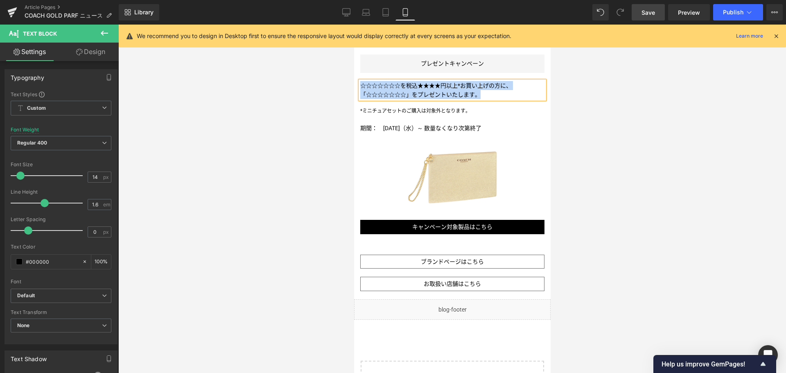
paste div
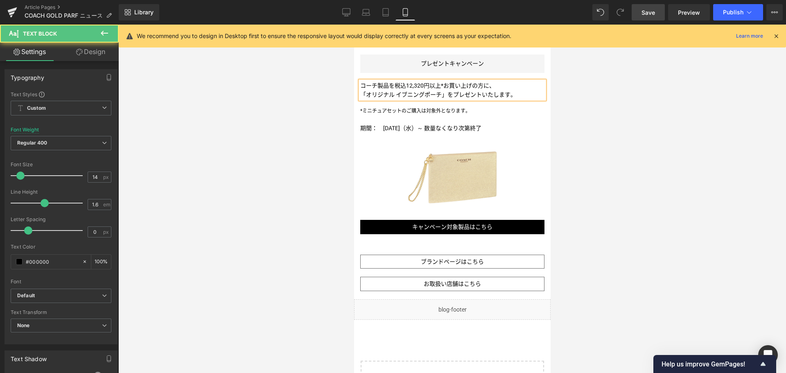
click at [503, 81] on p "コーチ製品を税込12,320円以上*お買い上げの方に、" at bounding box center [452, 85] width 184 height 9
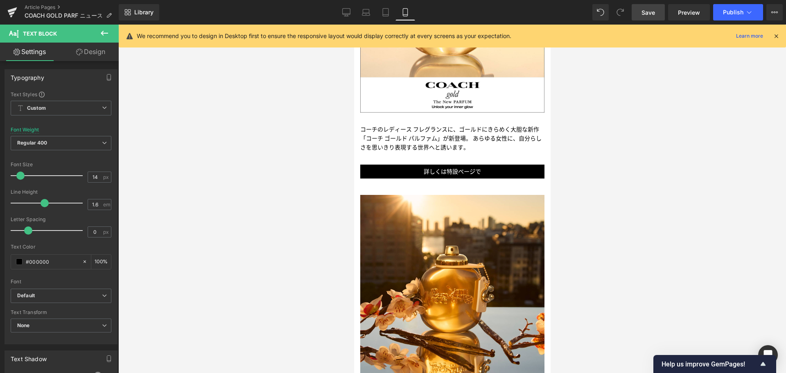
scroll to position [231, 0]
click at [347, 7] on link "Desktop" at bounding box center [346, 12] width 20 height 16
type input "100"
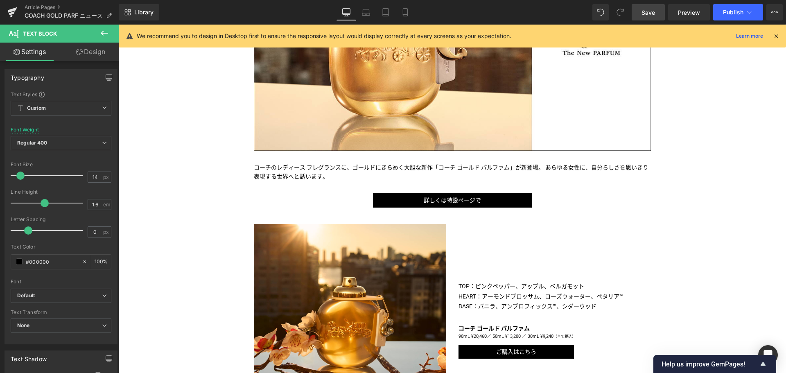
scroll to position [0, 0]
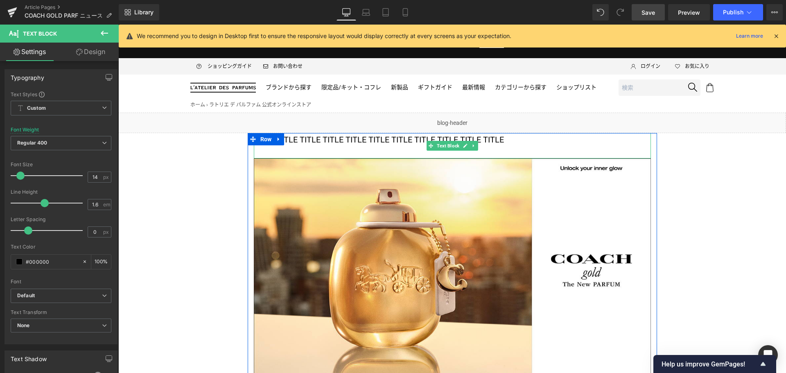
click at [380, 140] on p "TITLE TITLE TITLE TITLE TITLE TITLE TITLE TITLE TITLE TITLE TITLE" at bounding box center [452, 139] width 397 height 13
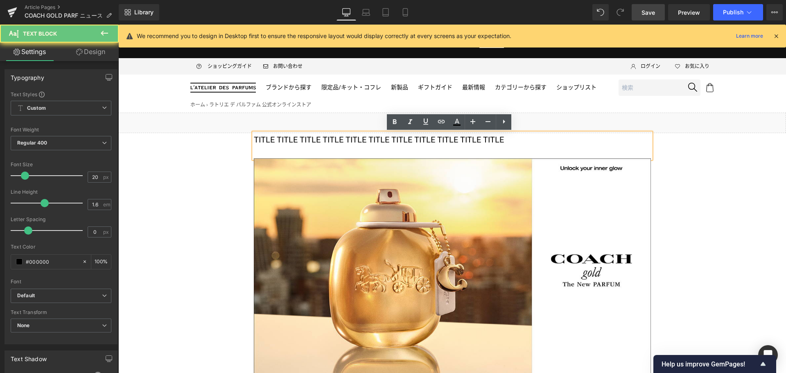
click at [380, 140] on p "TITLE TITLE TITLE TITLE TITLE TITLE TITLE TITLE TITLE TITLE TITLE" at bounding box center [452, 139] width 397 height 13
paste div
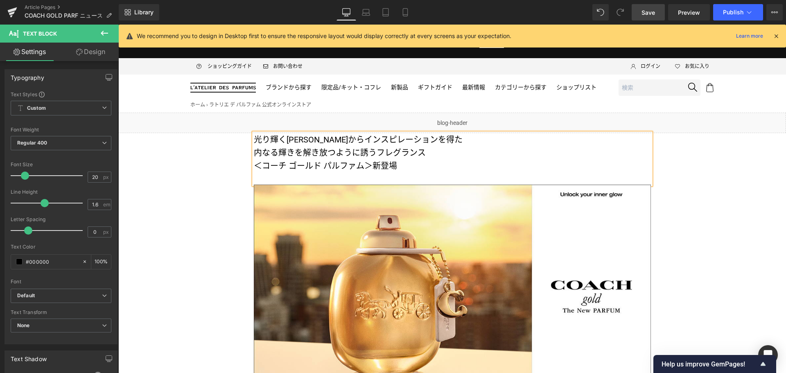
click at [412, 141] on p "光り輝く[PERSON_NAME]からインスピレーションを得た" at bounding box center [452, 139] width 397 height 13
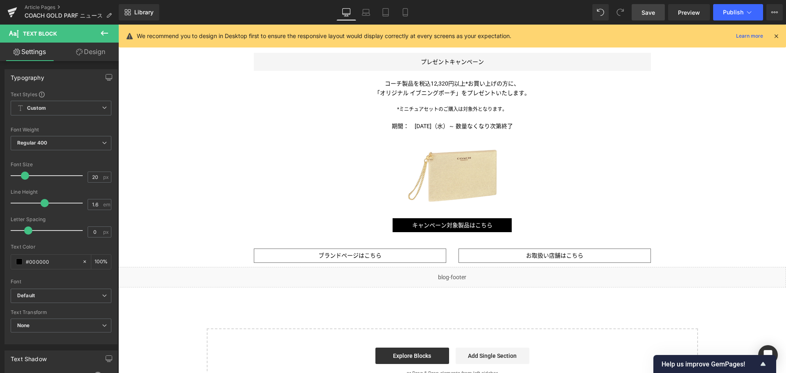
scroll to position [613, 0]
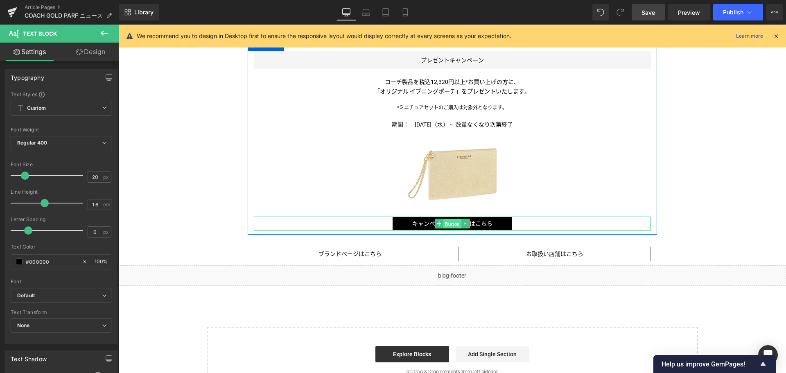
click at [449, 225] on span "Button" at bounding box center [452, 224] width 18 height 10
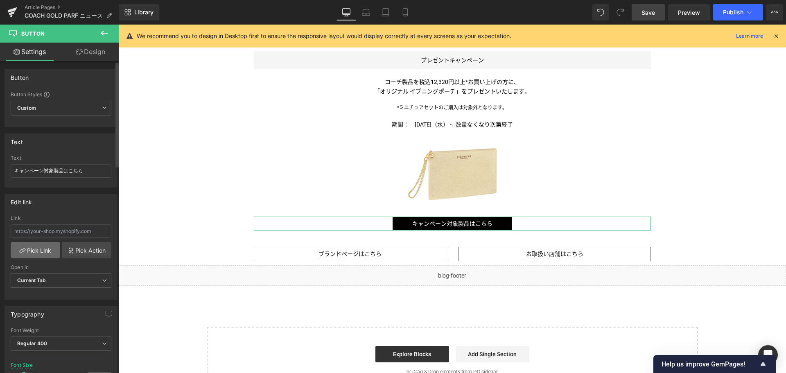
click at [39, 251] on link "Pick Link" at bounding box center [36, 250] width 50 height 16
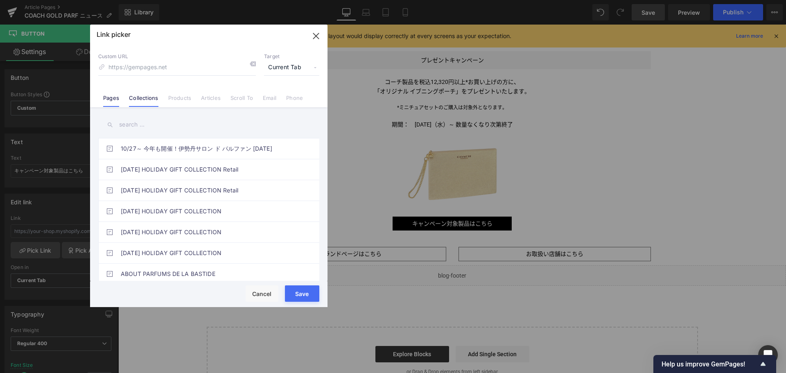
click at [145, 96] on link "Collections" at bounding box center [143, 101] width 29 height 12
click at [143, 123] on div "Link picker Back to Library Insert Custom URL Target Current Tab Current Tab Ne…" at bounding box center [208, 166] width 237 height 282
click at [143, 123] on input "text" at bounding box center [208, 124] width 221 height 18
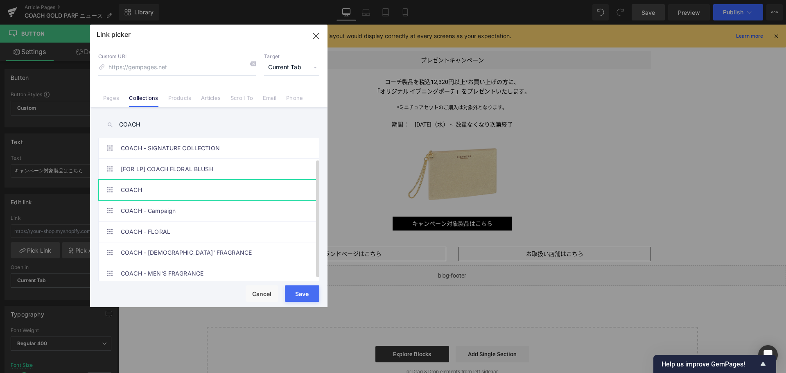
scroll to position [27, 0]
type input "COACH"
click at [178, 203] on link "COACH - Campaign" at bounding box center [211, 211] width 180 height 20
type input "/collections/coach-campaign"
click at [303, 289] on button "Save" at bounding box center [302, 293] width 34 height 16
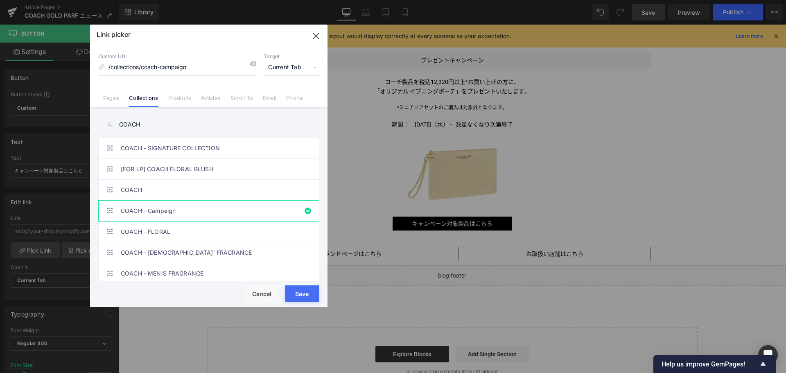
type input "/collections/coach-campaign"
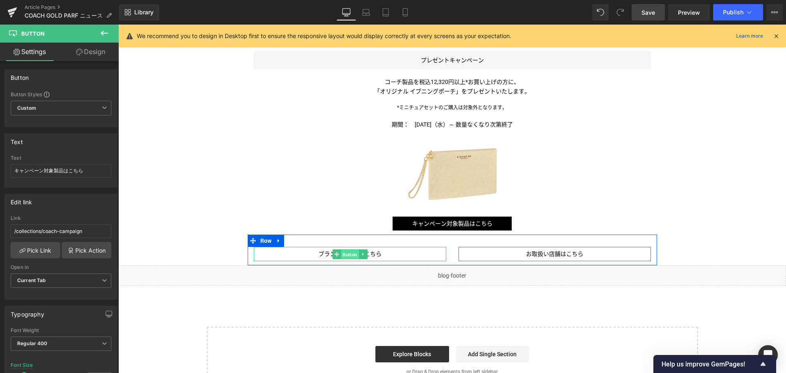
click at [341, 254] on span "Button" at bounding box center [350, 254] width 18 height 10
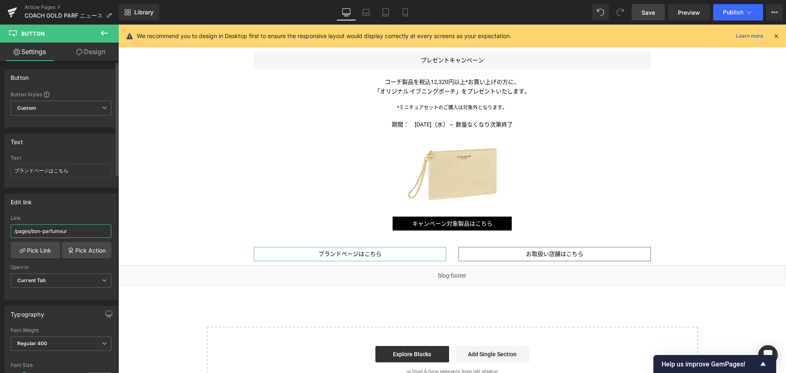
drag, startPoint x: 76, startPoint y: 232, endPoint x: 38, endPoint y: 233, distance: 38.5
click at [38, 233] on input "/pages/bon-parfumeur" at bounding box center [61, 231] width 101 height 14
type input "/pages/coach"
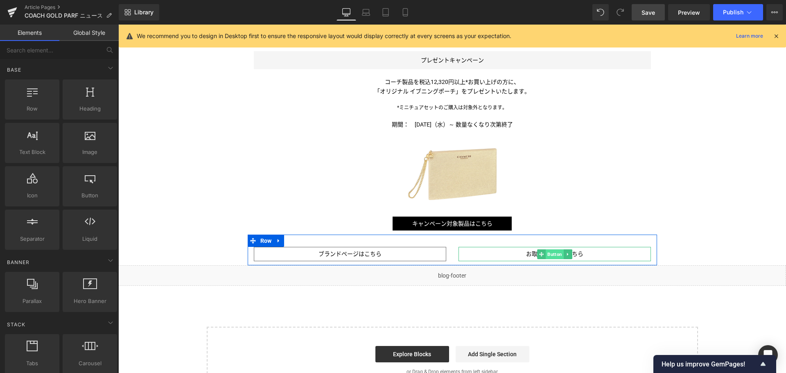
click at [556, 255] on span "Button" at bounding box center [555, 254] width 18 height 10
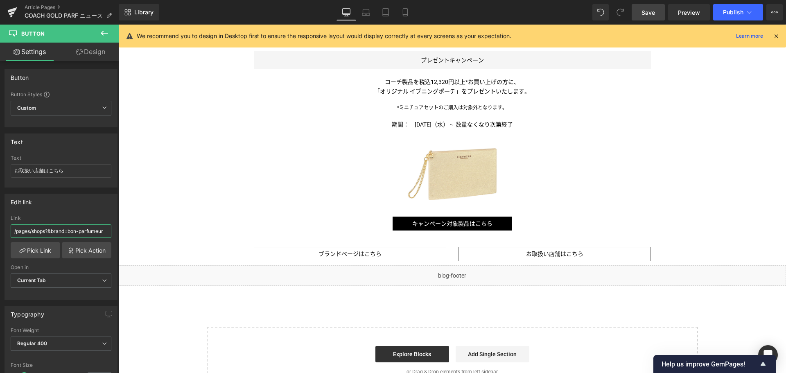
drag, startPoint x: 188, startPoint y: 255, endPoint x: 169, endPoint y: 241, distance: 24.0
type input "/pages/shops?&brand=coach"
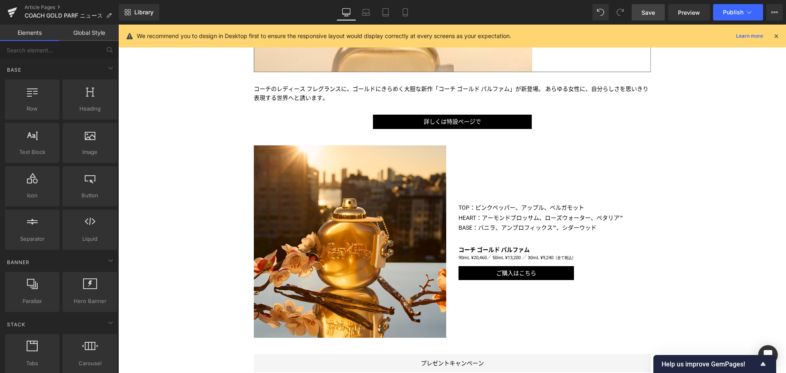
scroll to position [311, 0]
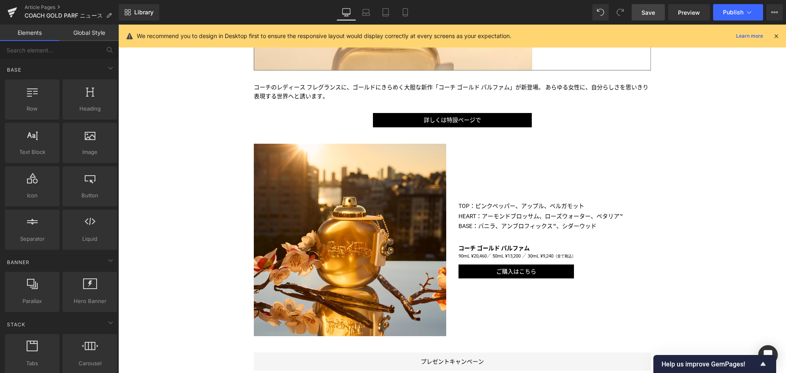
click at [660, 13] on link "Save" at bounding box center [647, 12] width 33 height 16
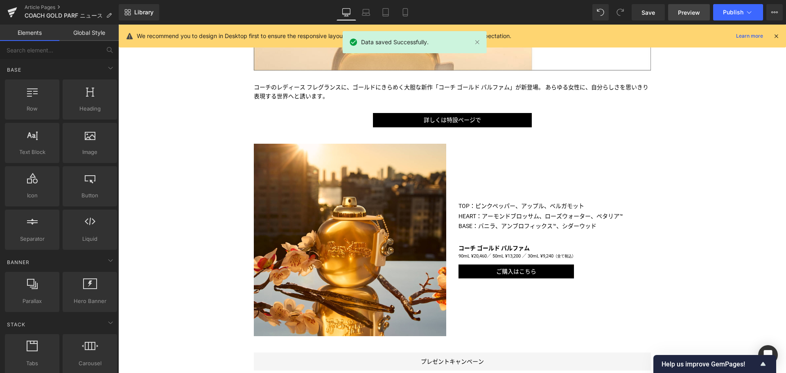
click at [686, 16] on span "Preview" at bounding box center [689, 12] width 22 height 9
